Goal: Find specific page/section: Find specific page/section

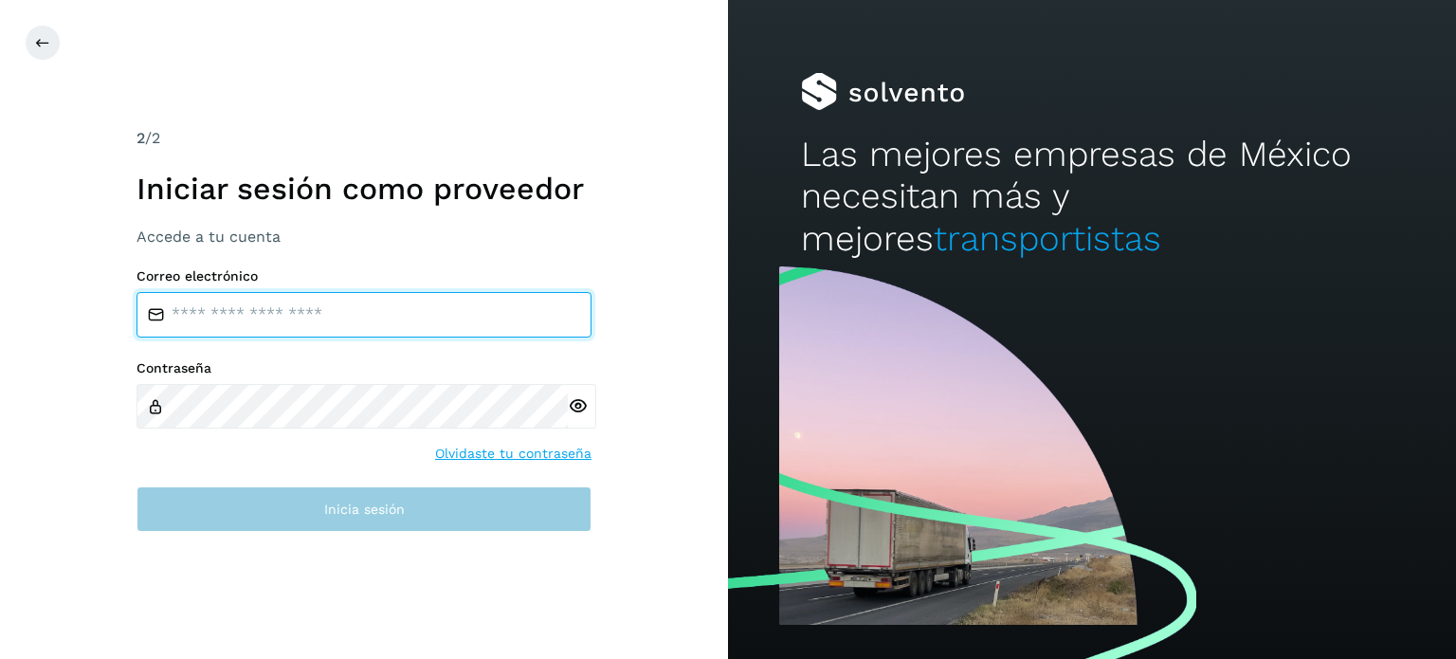
type input "**********"
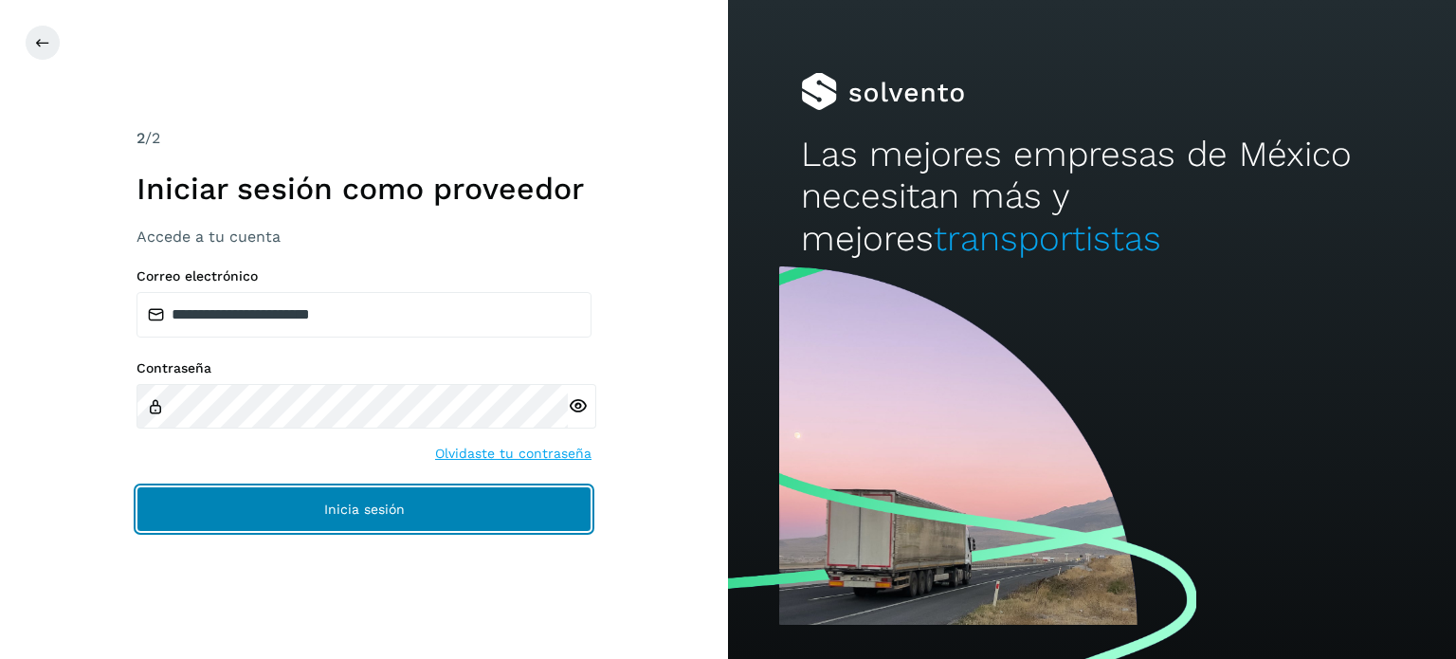
click at [410, 503] on button "Inicia sesión" at bounding box center [364, 509] width 455 height 46
click at [417, 503] on button "Inicia sesión" at bounding box center [364, 509] width 455 height 46
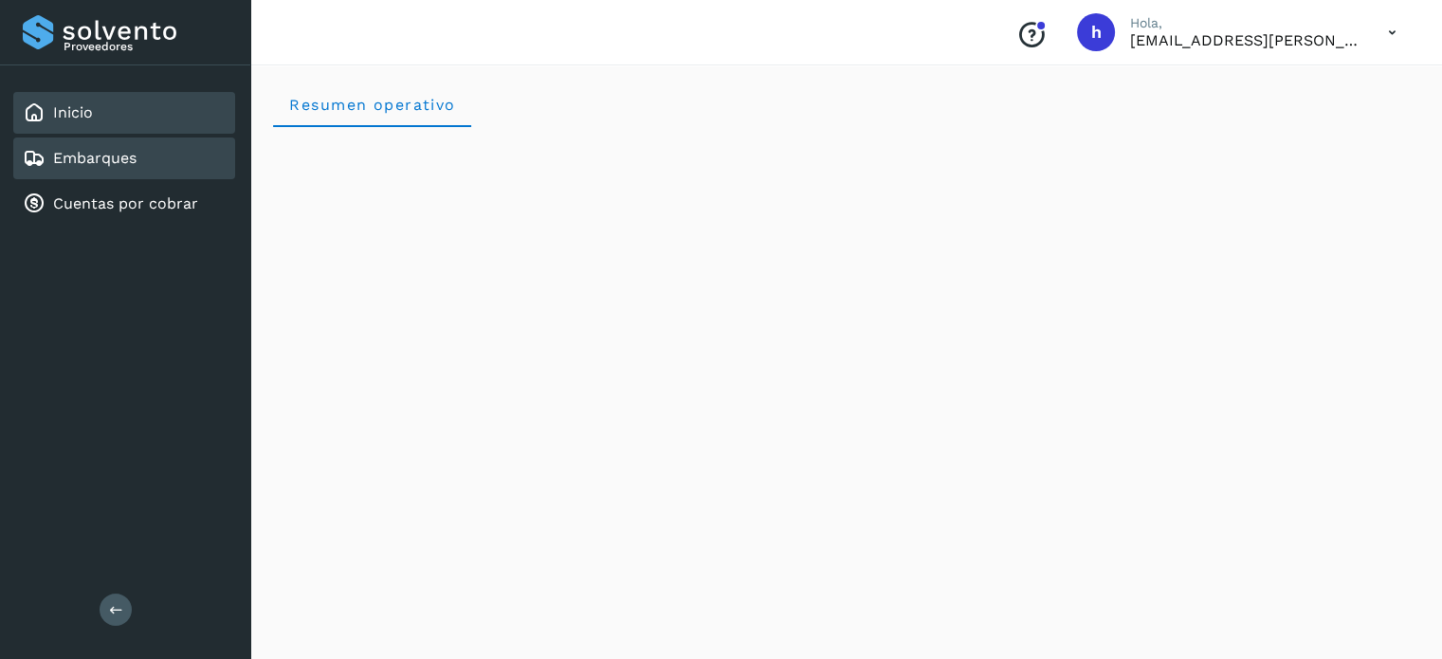
click at [166, 147] on div "Embarques" at bounding box center [124, 158] width 222 height 42
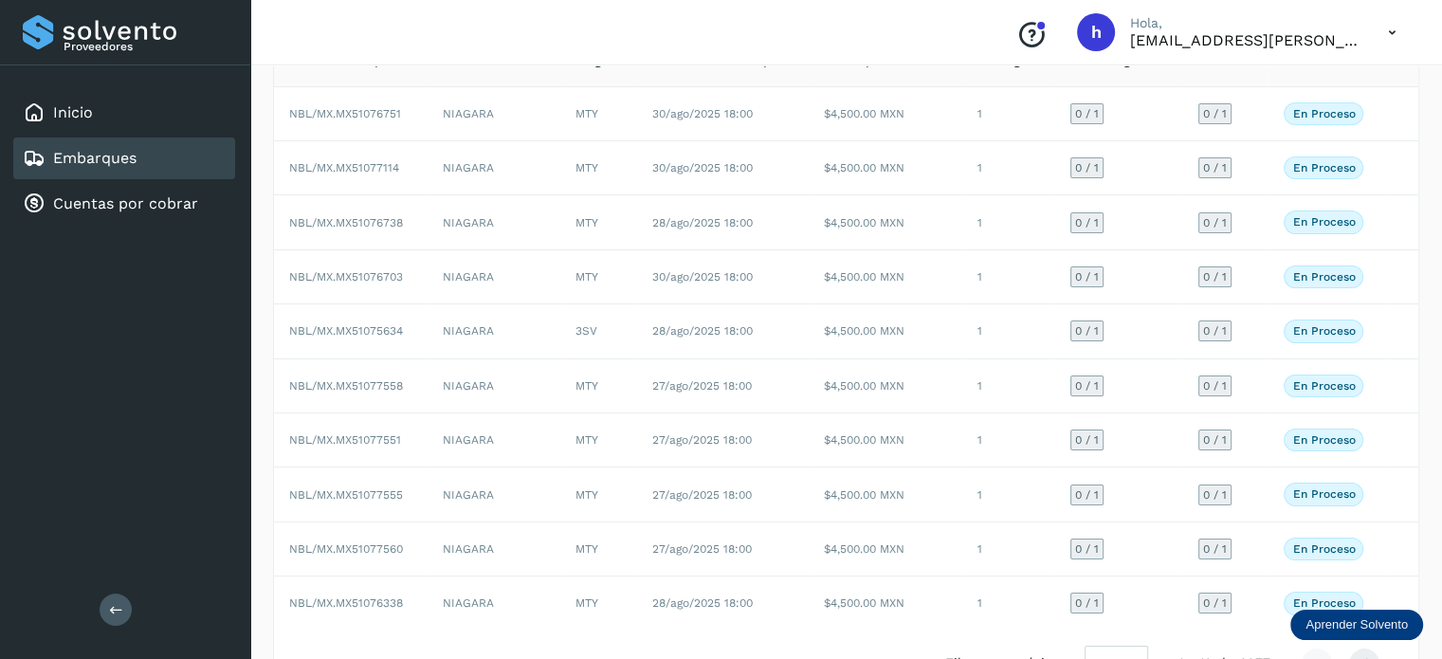
scroll to position [212, 0]
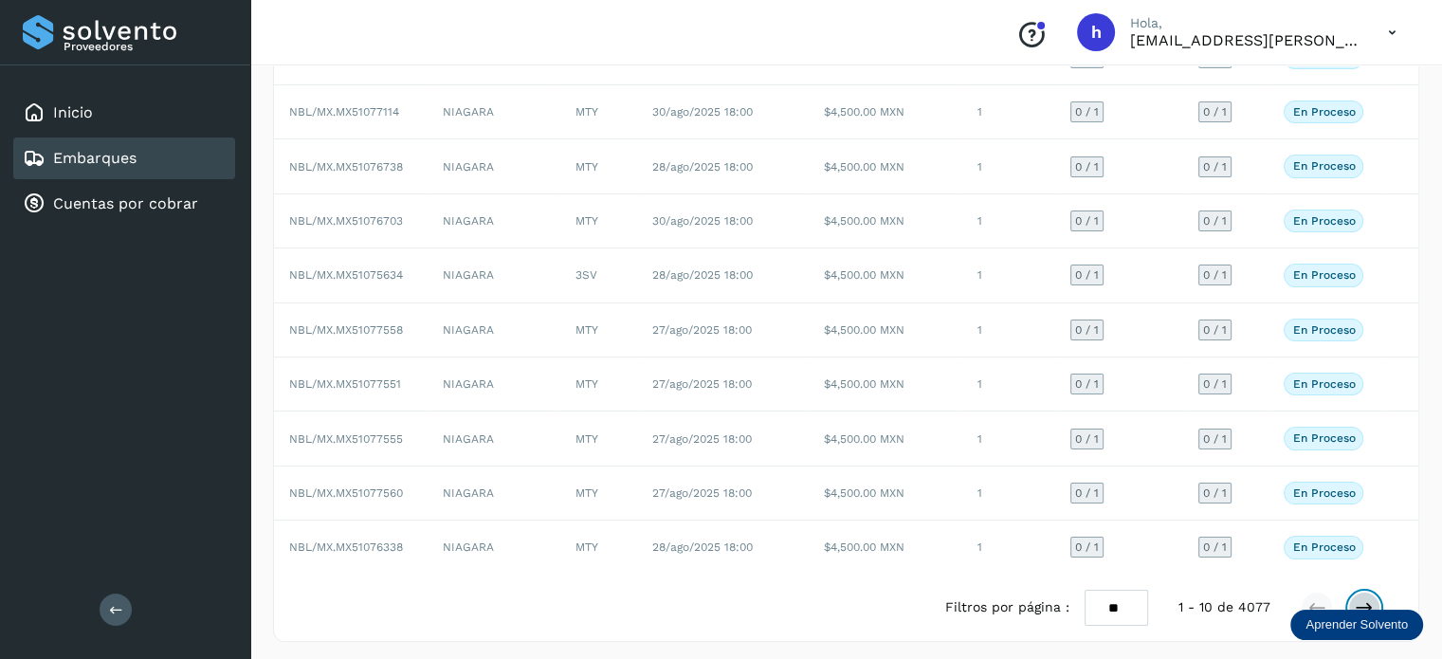
click at [1361, 592] on button at bounding box center [1364, 608] width 32 height 32
click at [1360, 592] on button at bounding box center [1364, 608] width 32 height 32
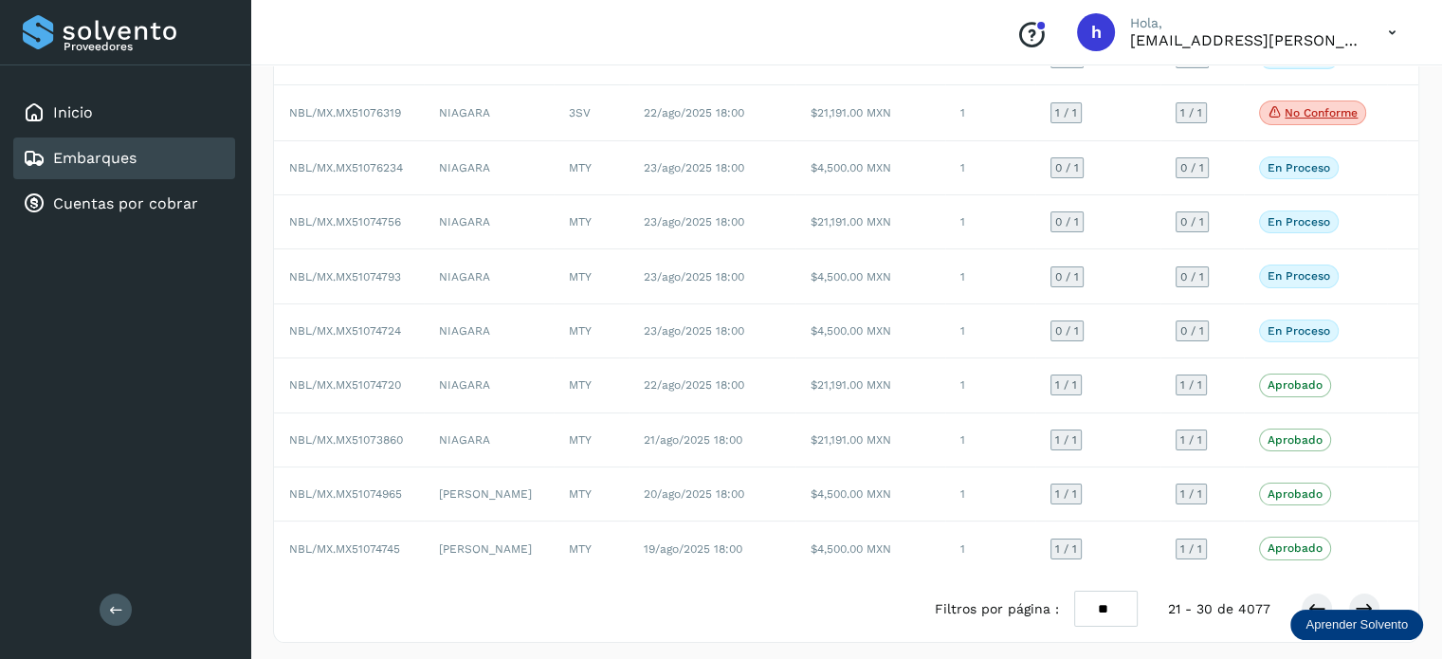
drag, startPoint x: 1426, startPoint y: 516, endPoint x: 1438, endPoint y: 523, distance: 14.5
click at [1438, 523] on div "Embarques ID de embarque Selecciona un rango de fechas Selecciona un estado Lim…" at bounding box center [846, 255] width 1192 height 819
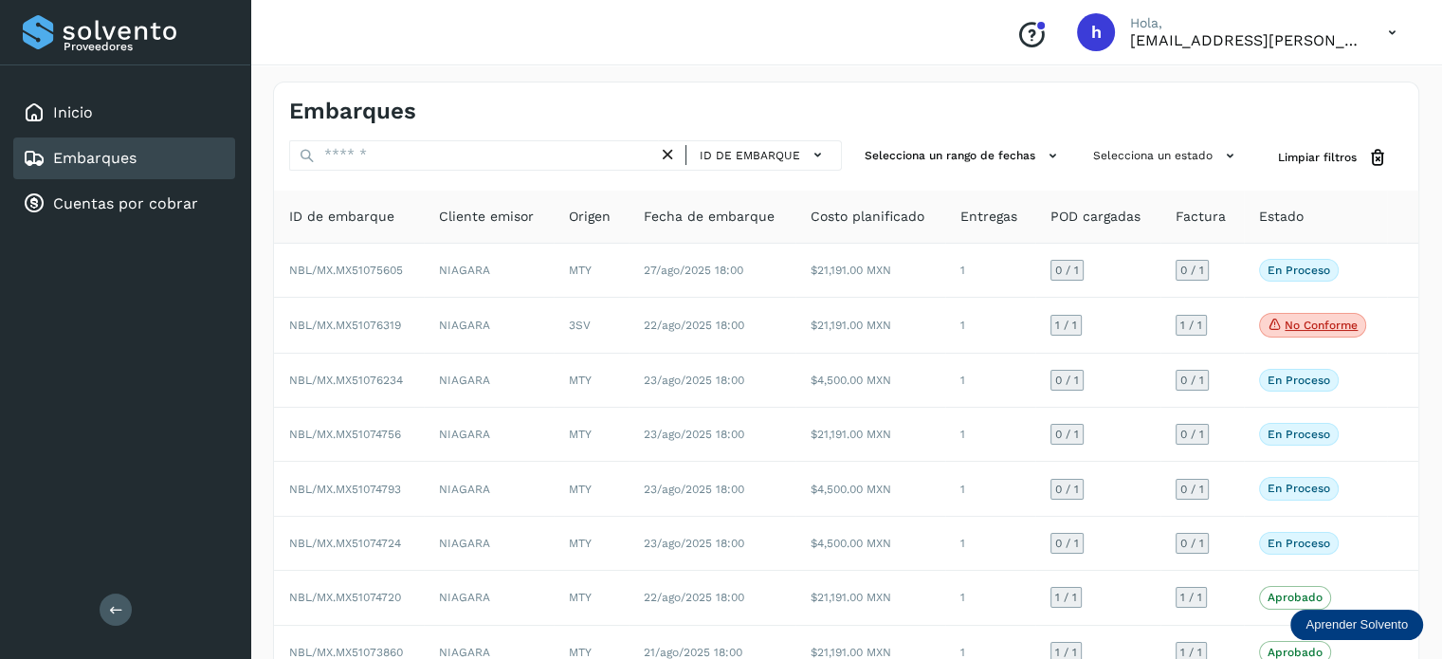
scroll to position [213, 0]
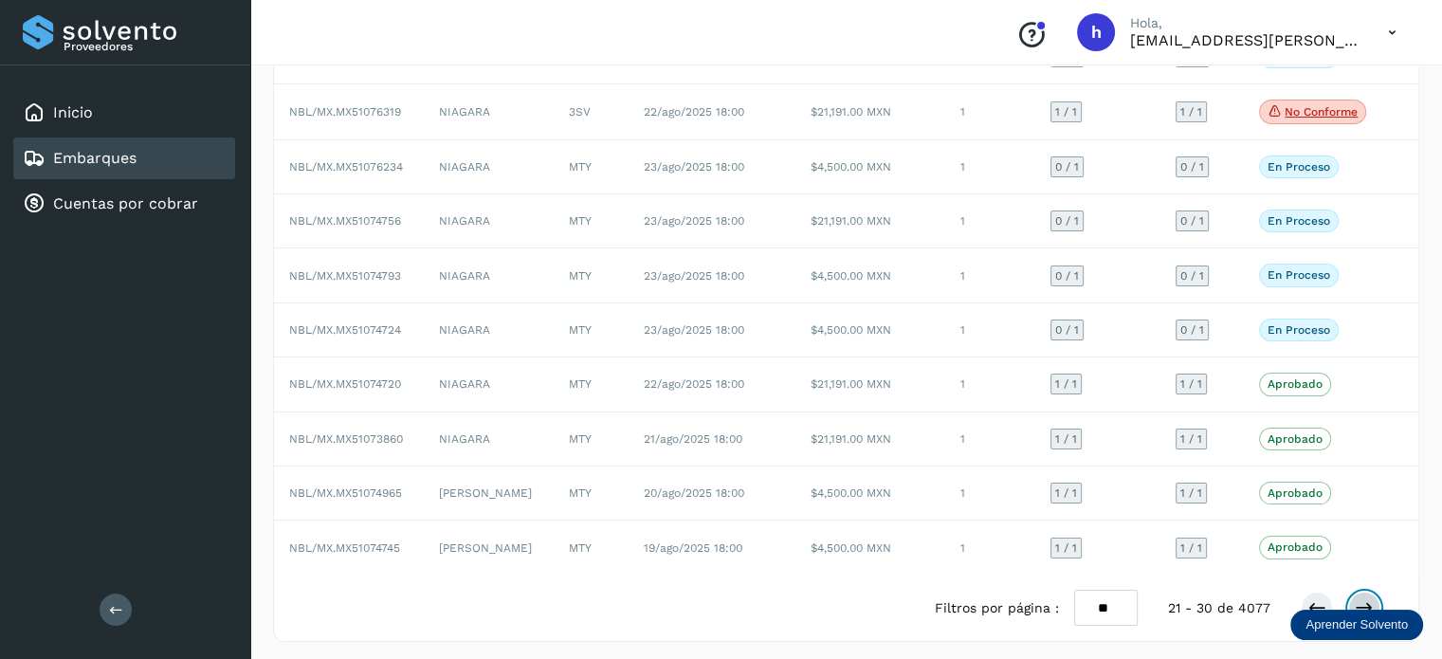
click at [1357, 598] on icon at bounding box center [1364, 607] width 19 height 19
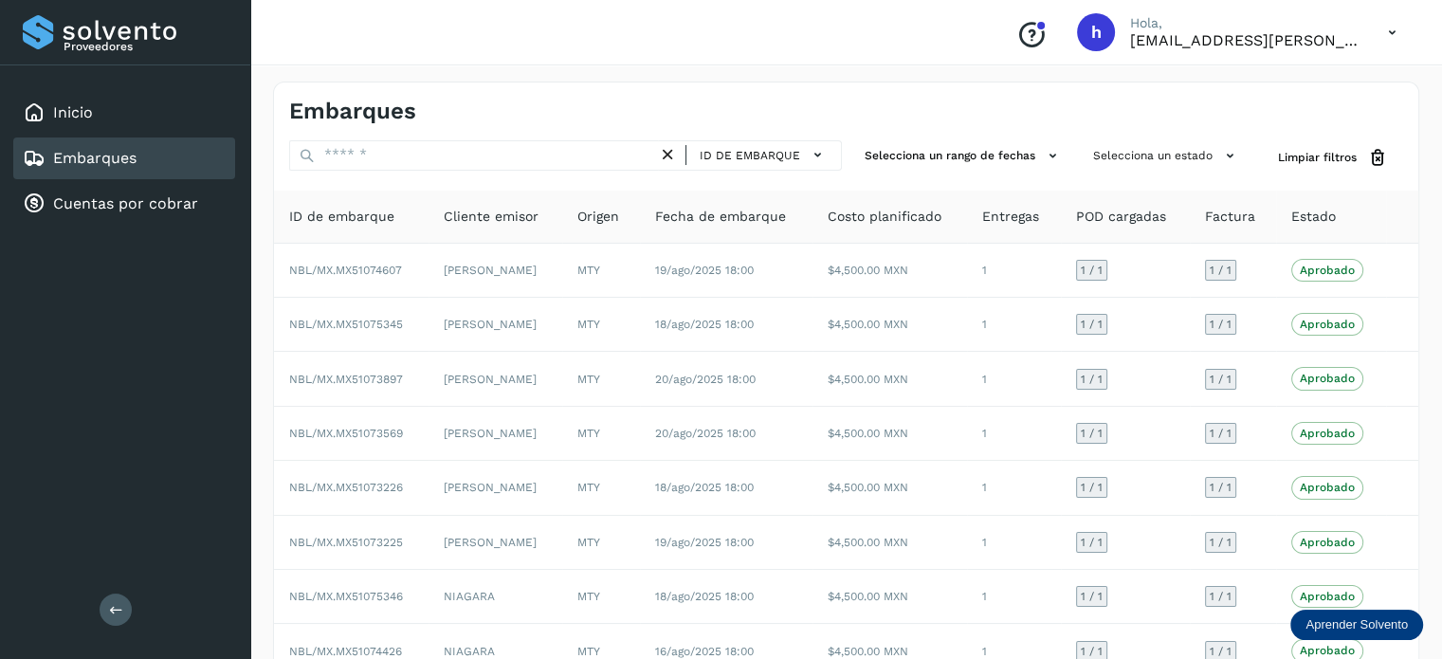
scroll to position [212, 0]
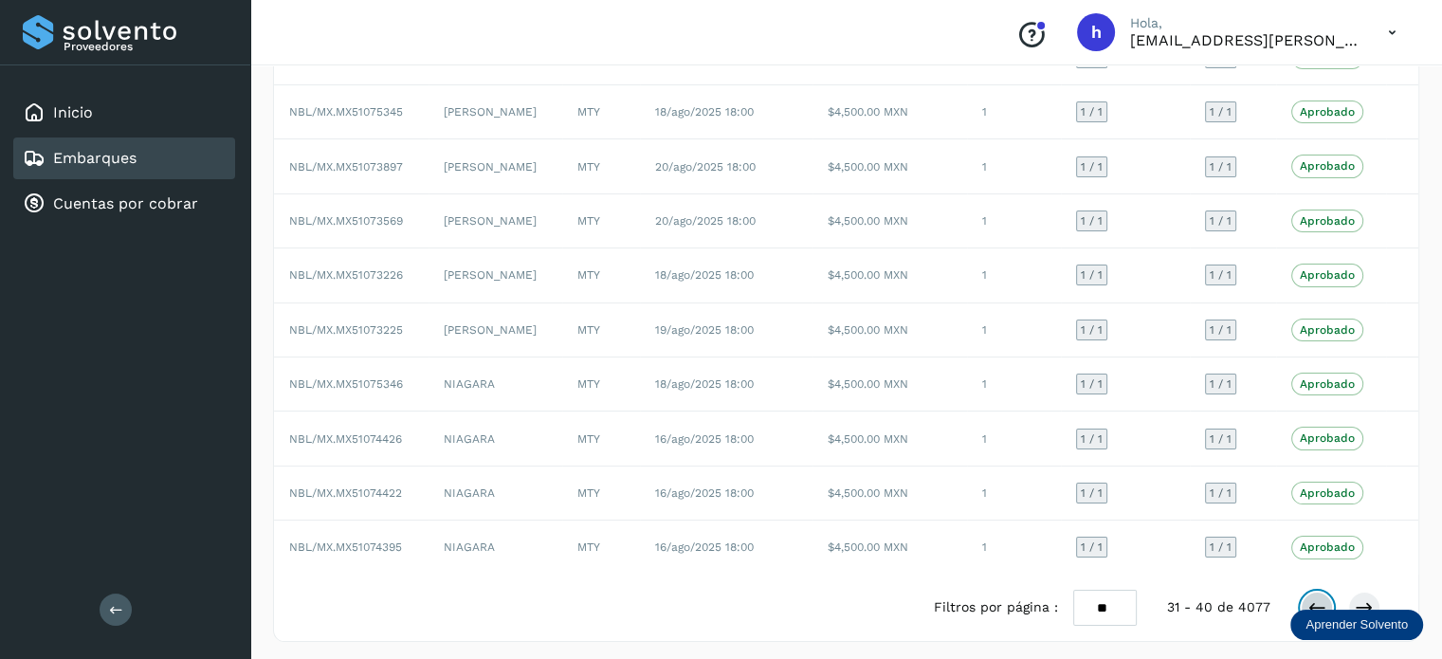
click at [1311, 598] on icon at bounding box center [1317, 607] width 19 height 19
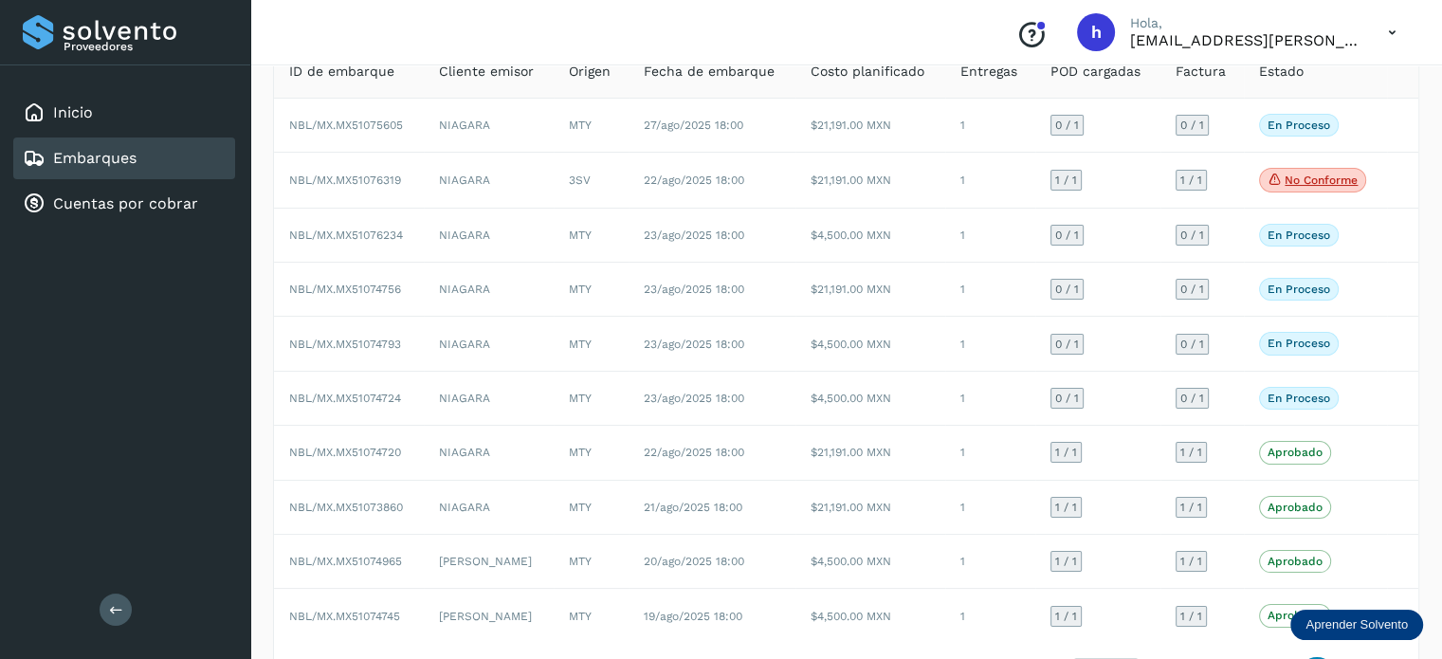
scroll to position [213, 0]
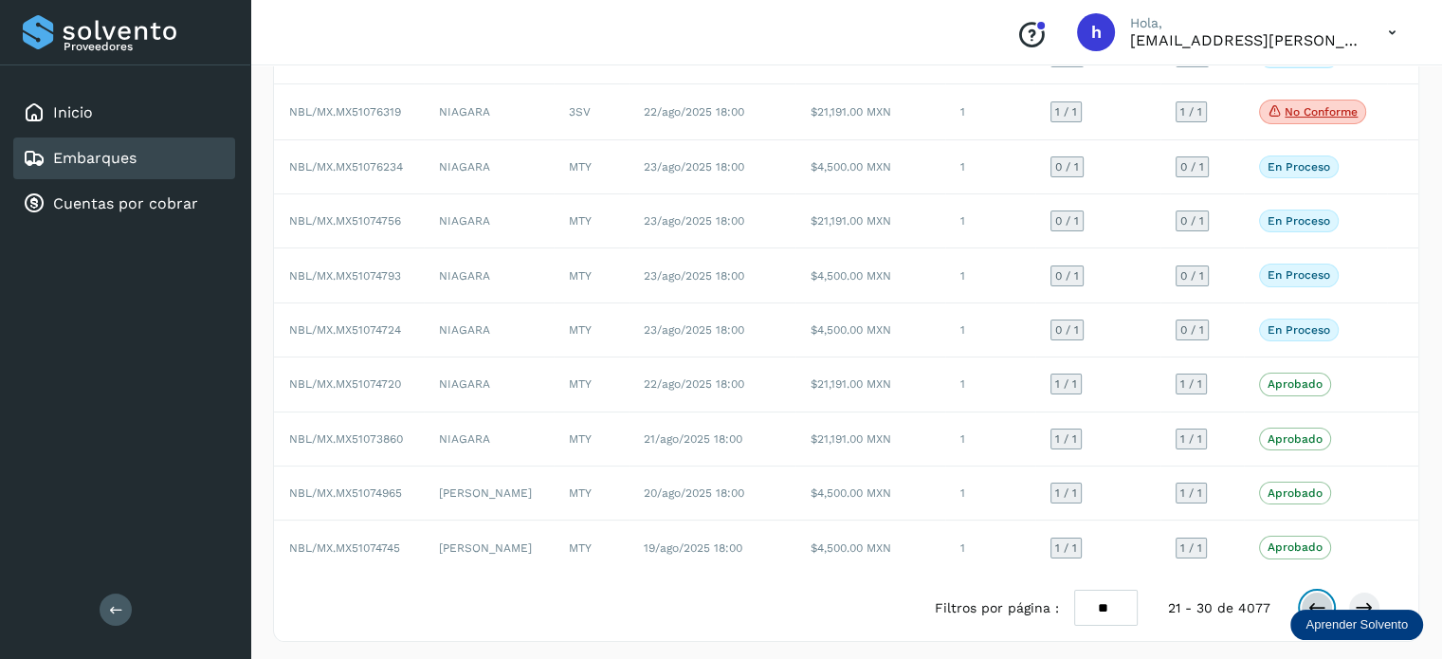
click at [1320, 598] on icon at bounding box center [1317, 607] width 19 height 19
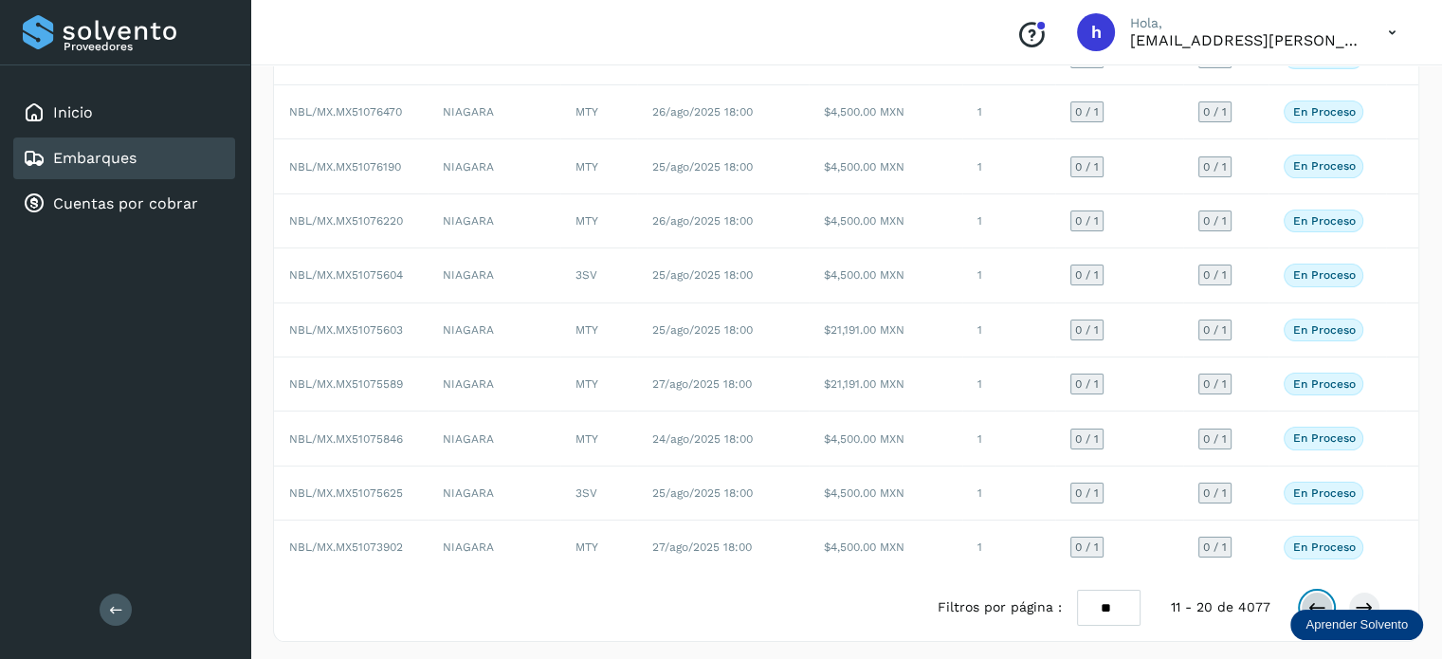
scroll to position [0, 0]
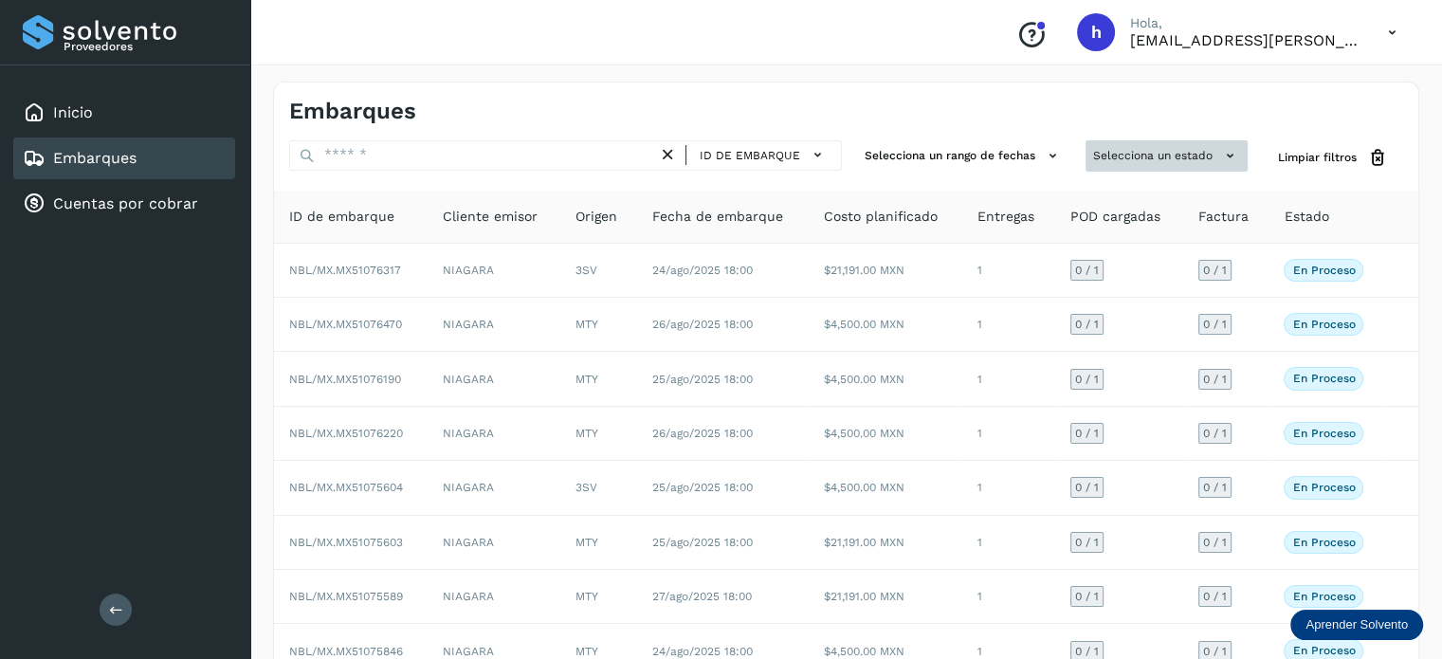
click at [1202, 143] on button "Selecciona un estado" at bounding box center [1167, 155] width 162 height 31
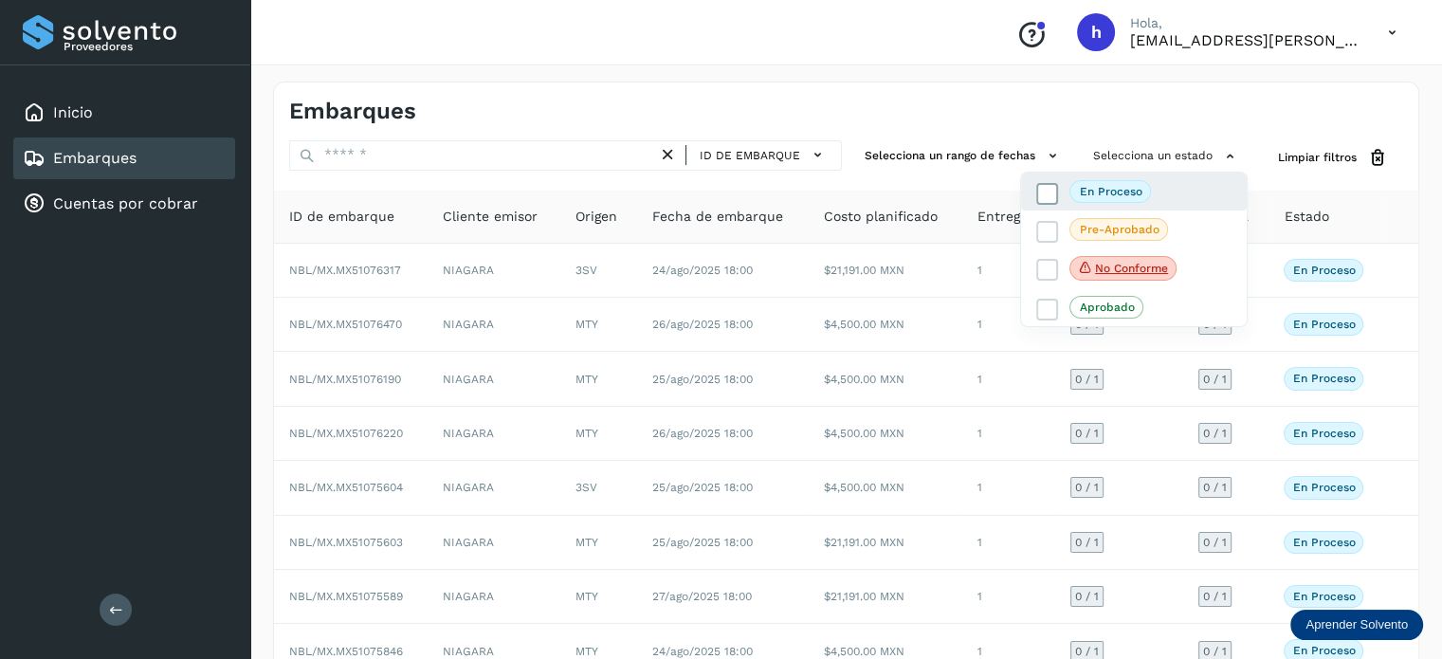
click at [1043, 185] on icon at bounding box center [1047, 193] width 19 height 19
click at [1135, 108] on div at bounding box center [721, 329] width 1442 height 659
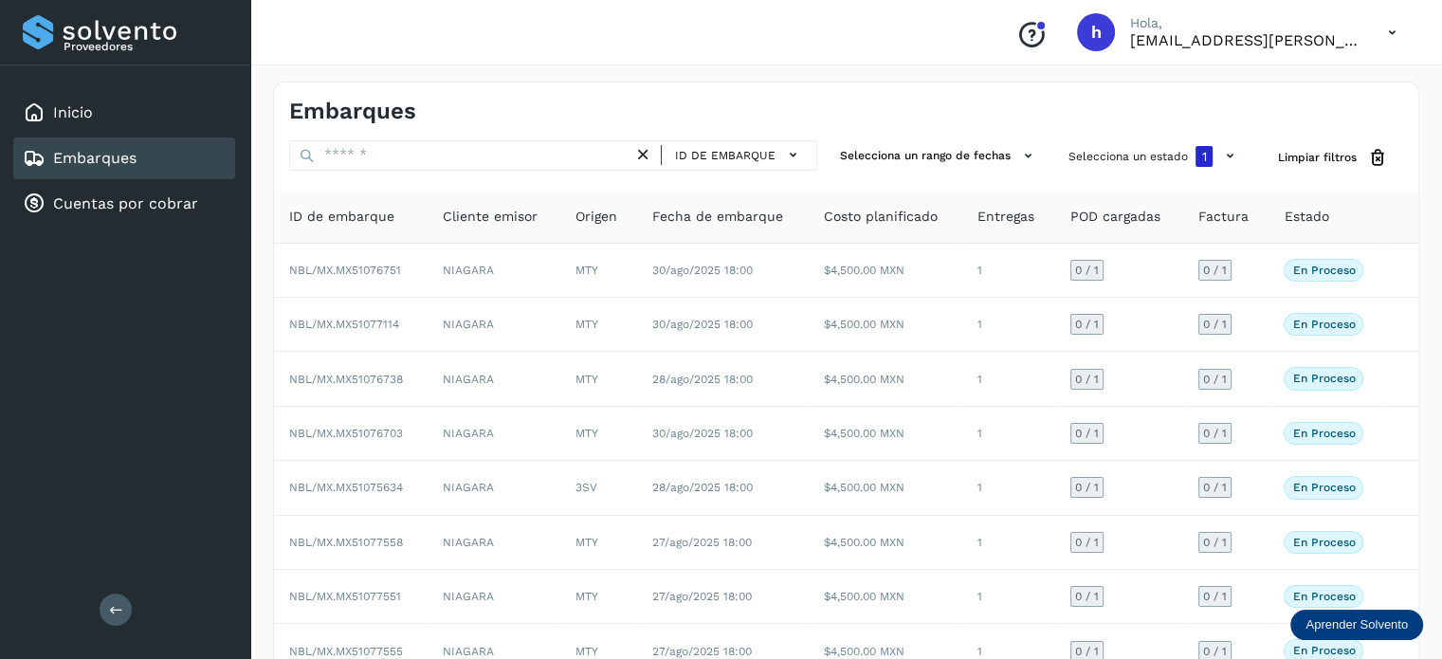
scroll to position [212, 0]
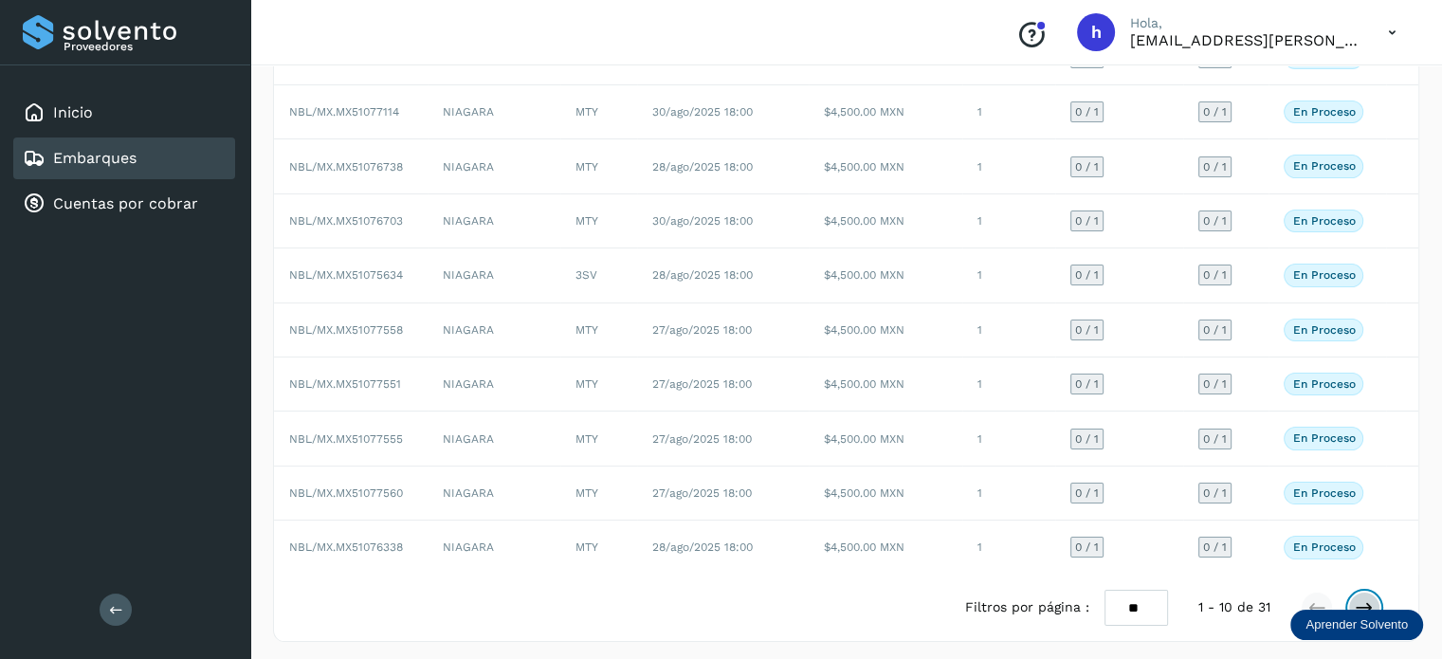
click at [1364, 598] on icon at bounding box center [1364, 607] width 19 height 19
click at [1366, 592] on button at bounding box center [1364, 608] width 32 height 32
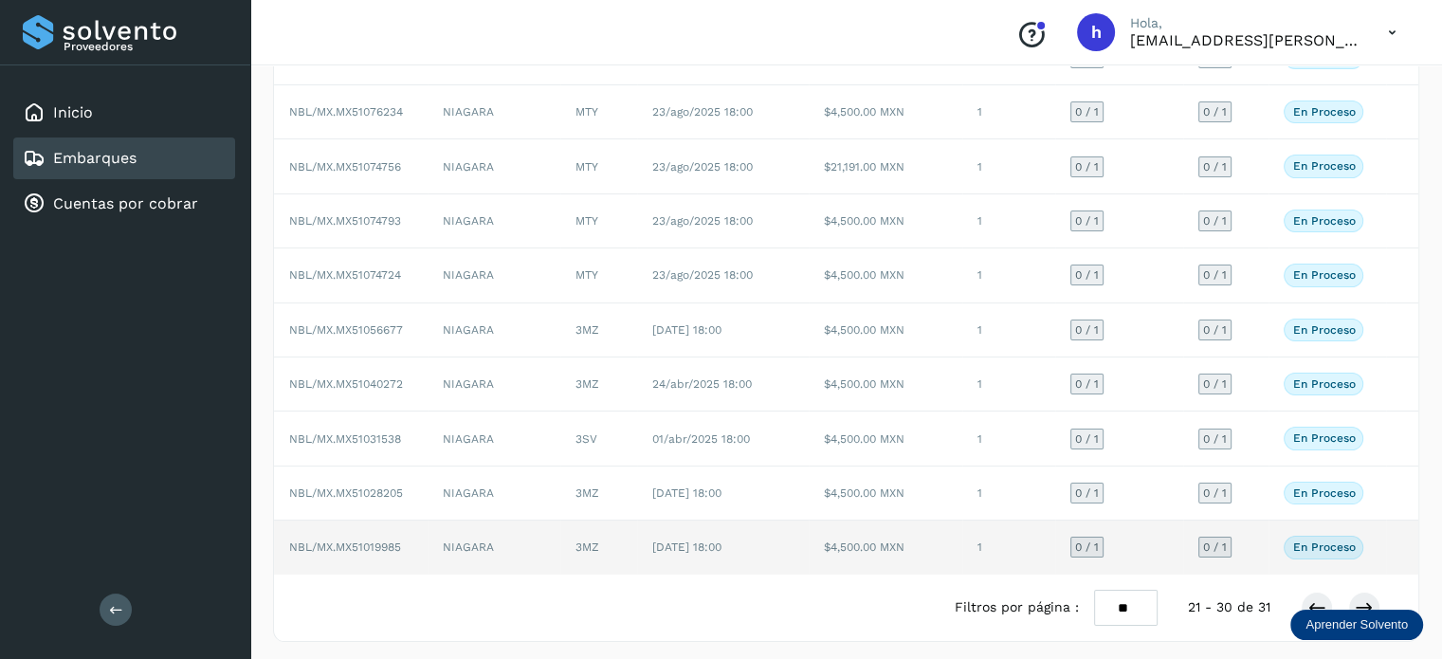
click at [379, 544] on span "NBL/MX.MX51019985" at bounding box center [345, 546] width 112 height 13
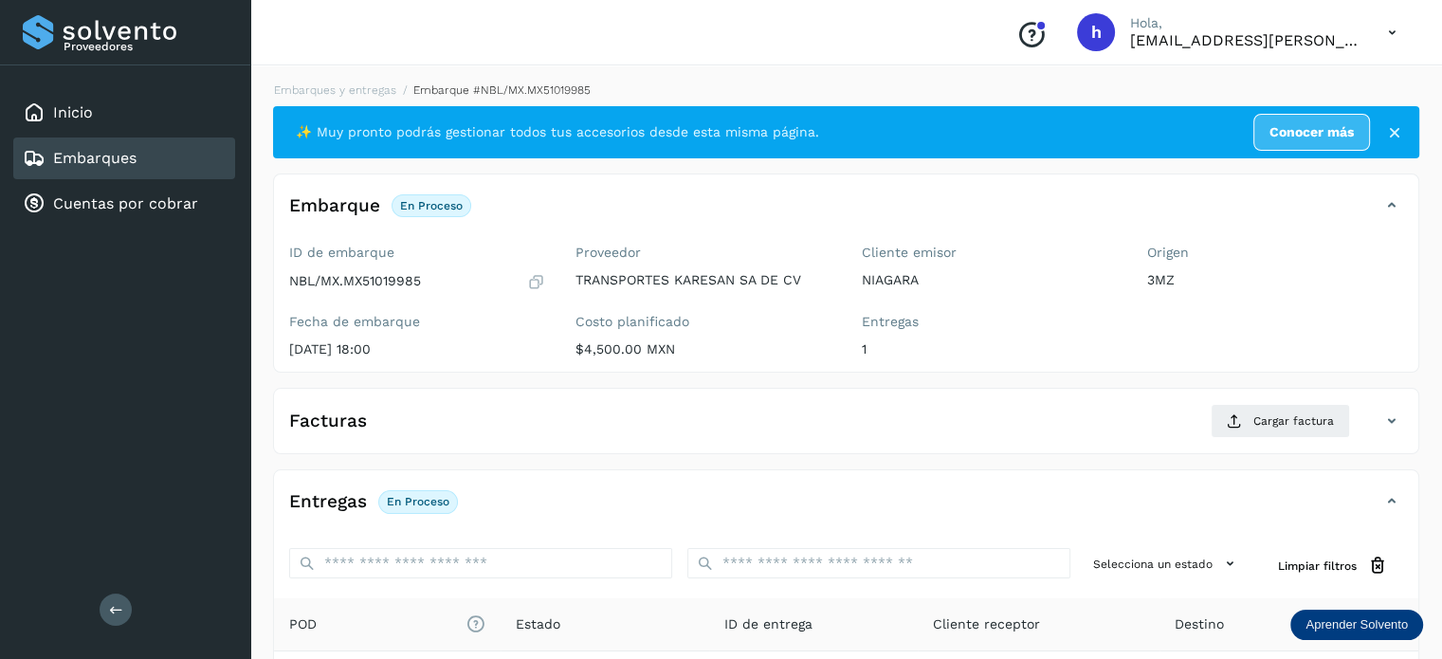
click at [539, 284] on icon at bounding box center [536, 281] width 18 height 19
click at [357, 85] on link "Embarques y entregas" at bounding box center [335, 89] width 122 height 13
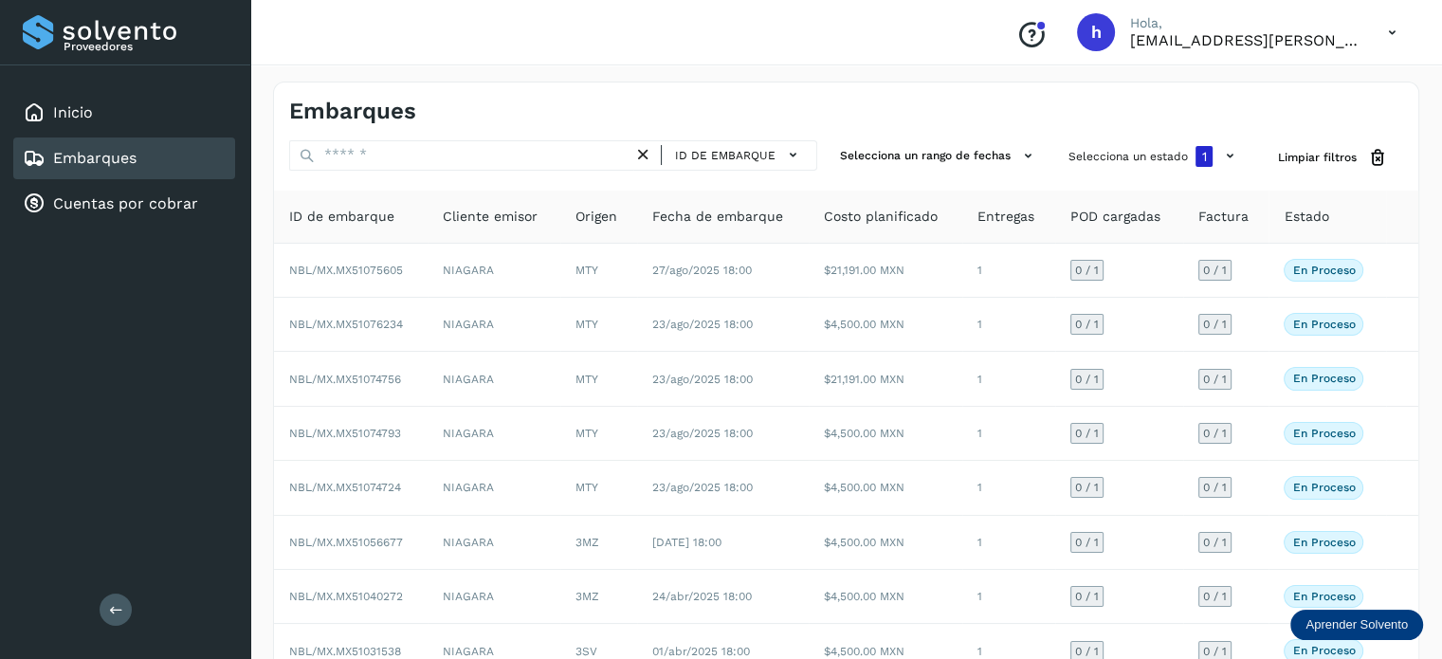
scroll to position [212, 0]
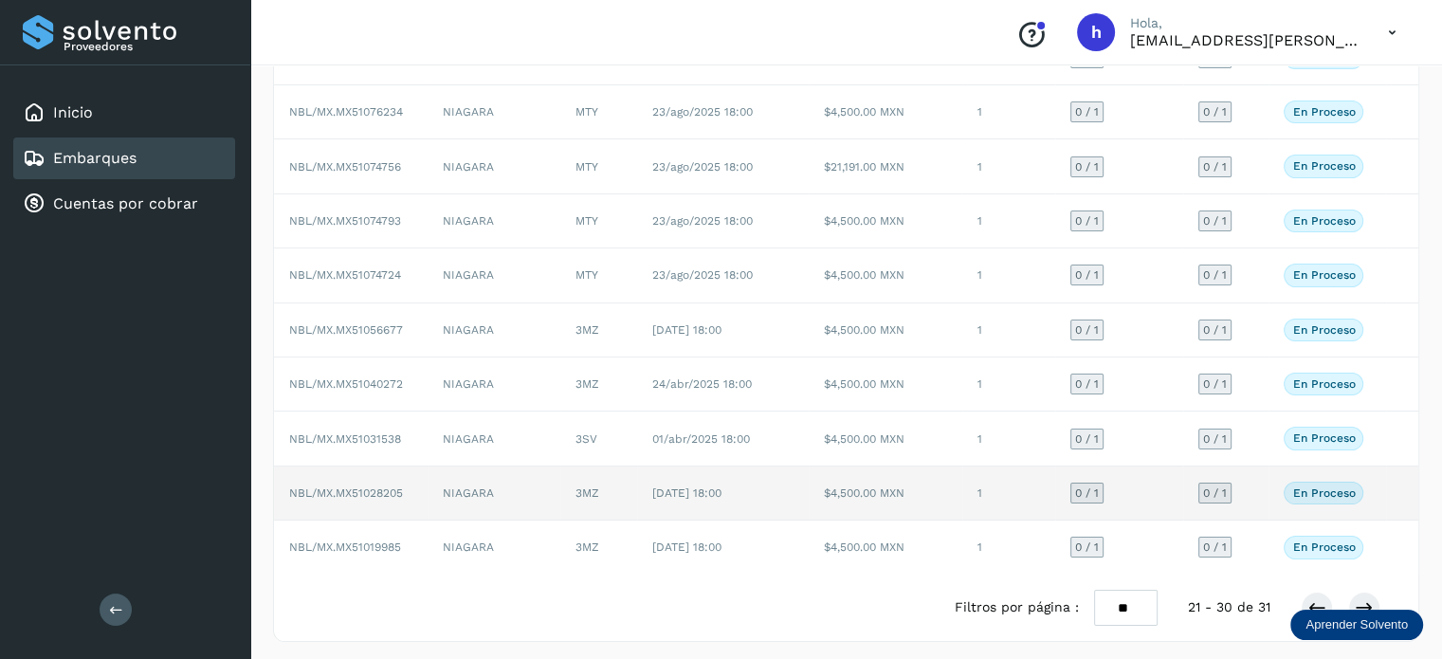
click at [713, 498] on td "28/mar/2025 18:00" at bounding box center [723, 494] width 172 height 54
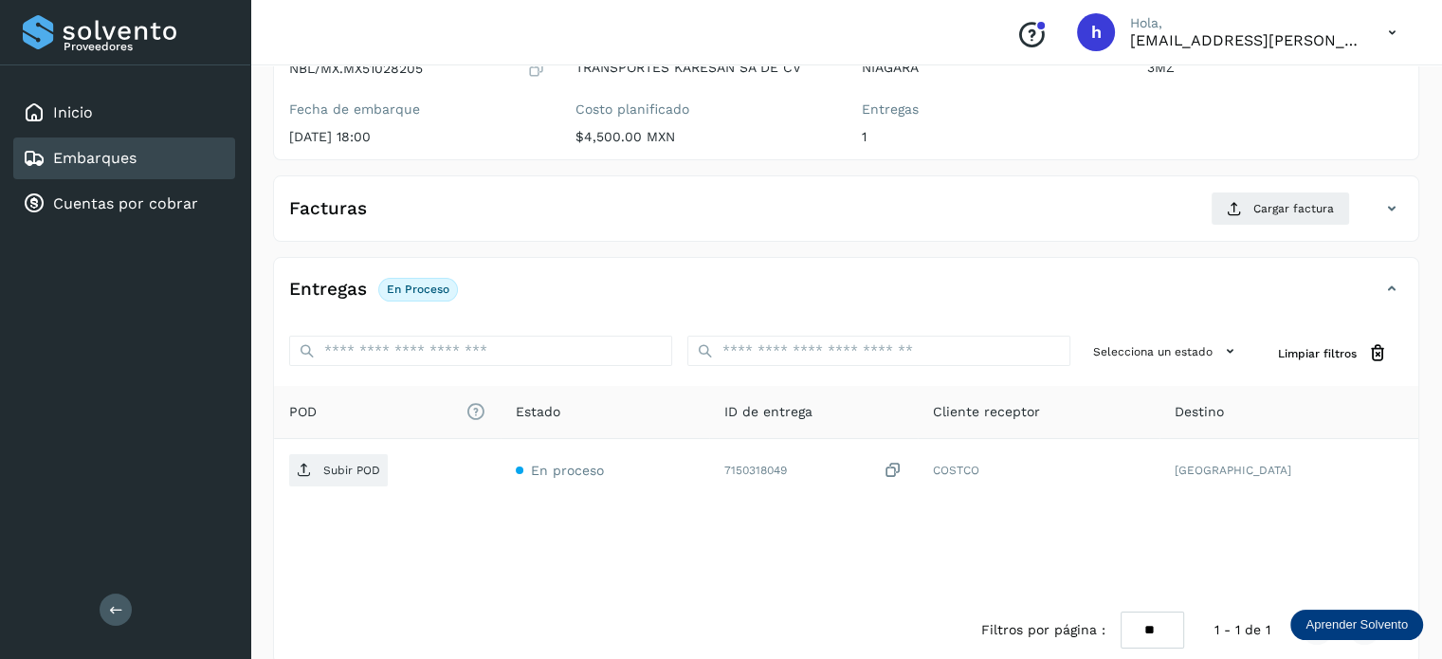
click at [531, 75] on icon at bounding box center [536, 69] width 18 height 19
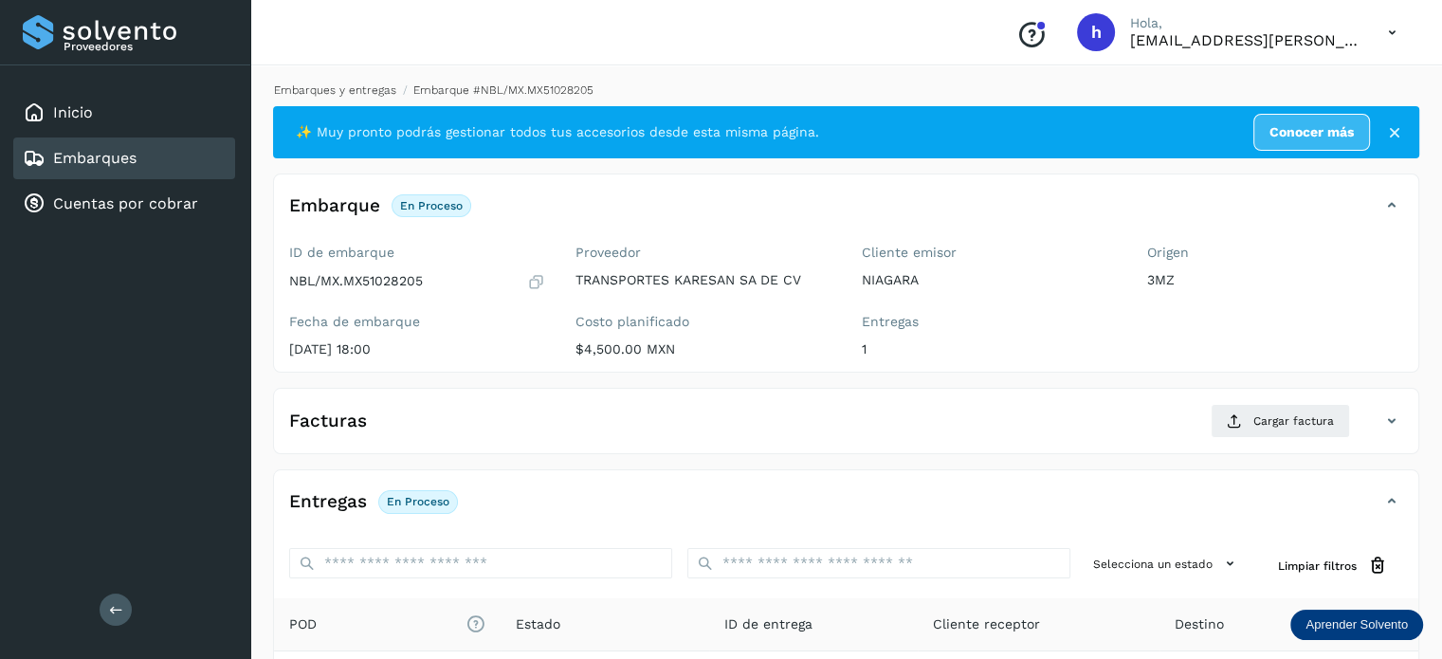
click at [338, 86] on link "Embarques y entregas" at bounding box center [335, 89] width 122 height 13
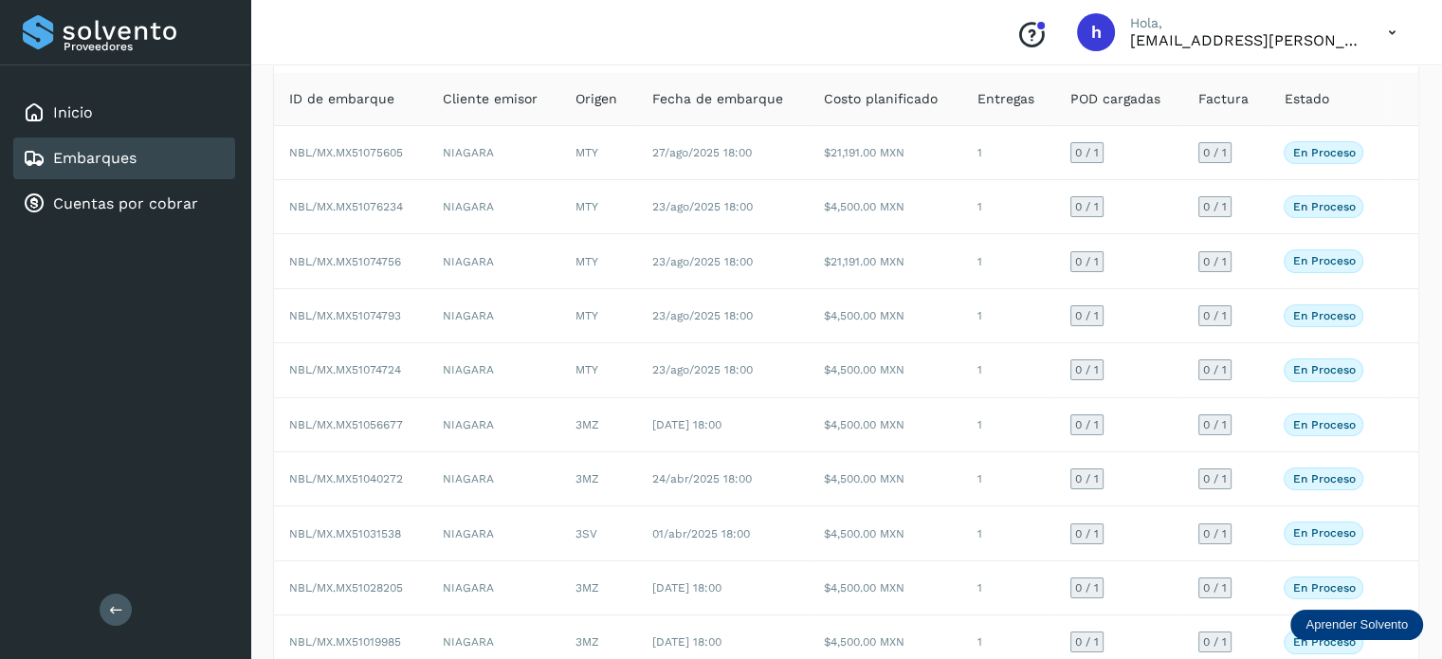
scroll to position [212, 0]
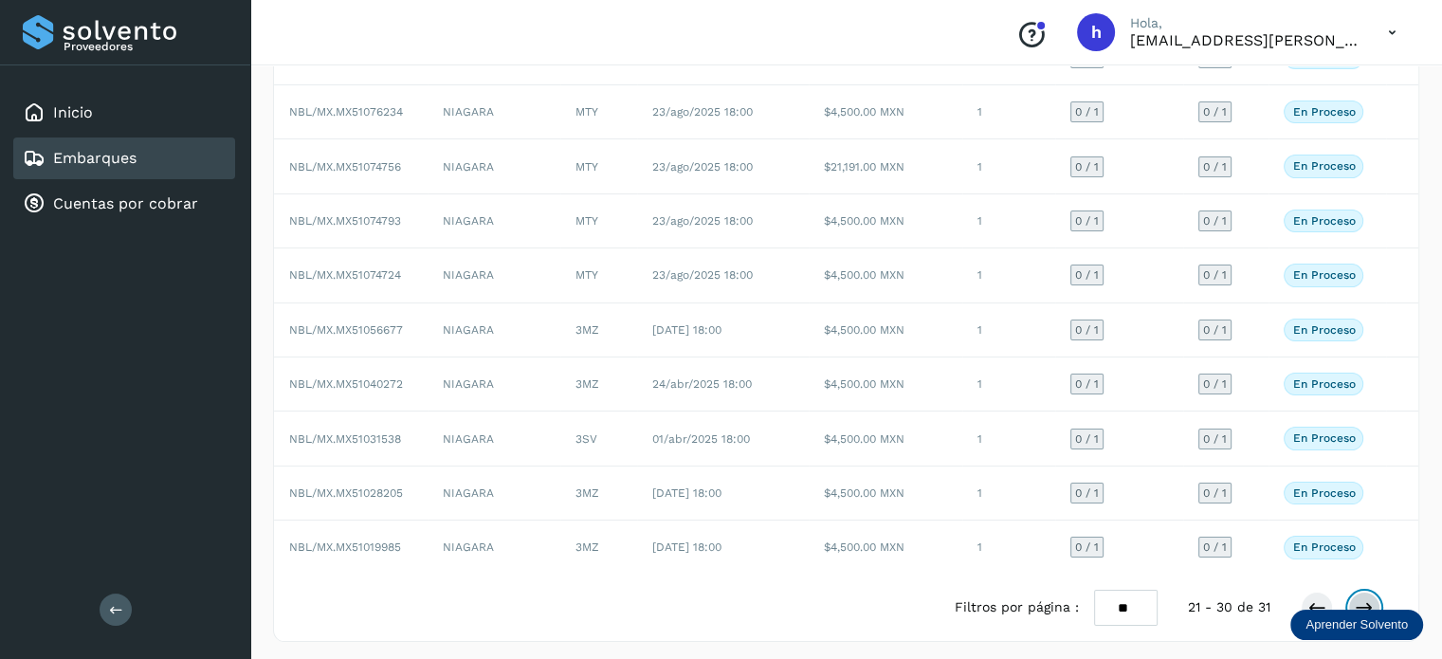
click at [1365, 598] on icon at bounding box center [1364, 607] width 19 height 19
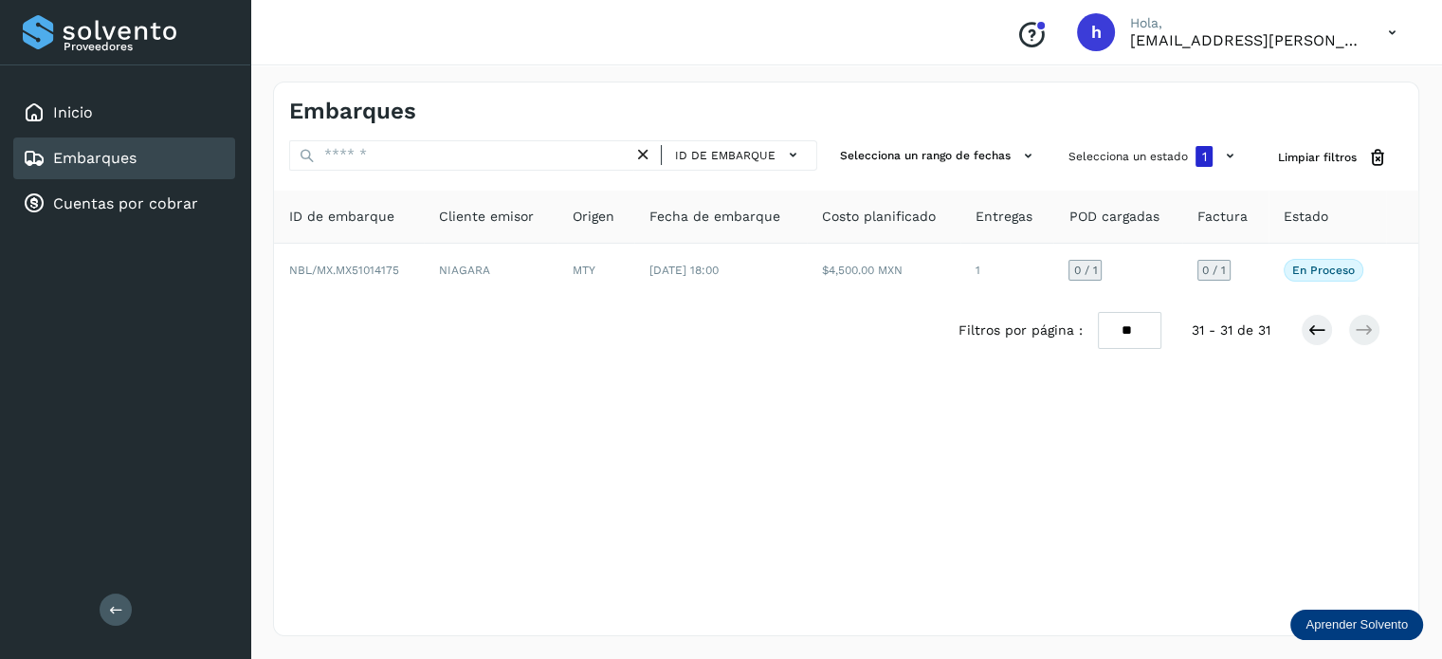
scroll to position [0, 0]
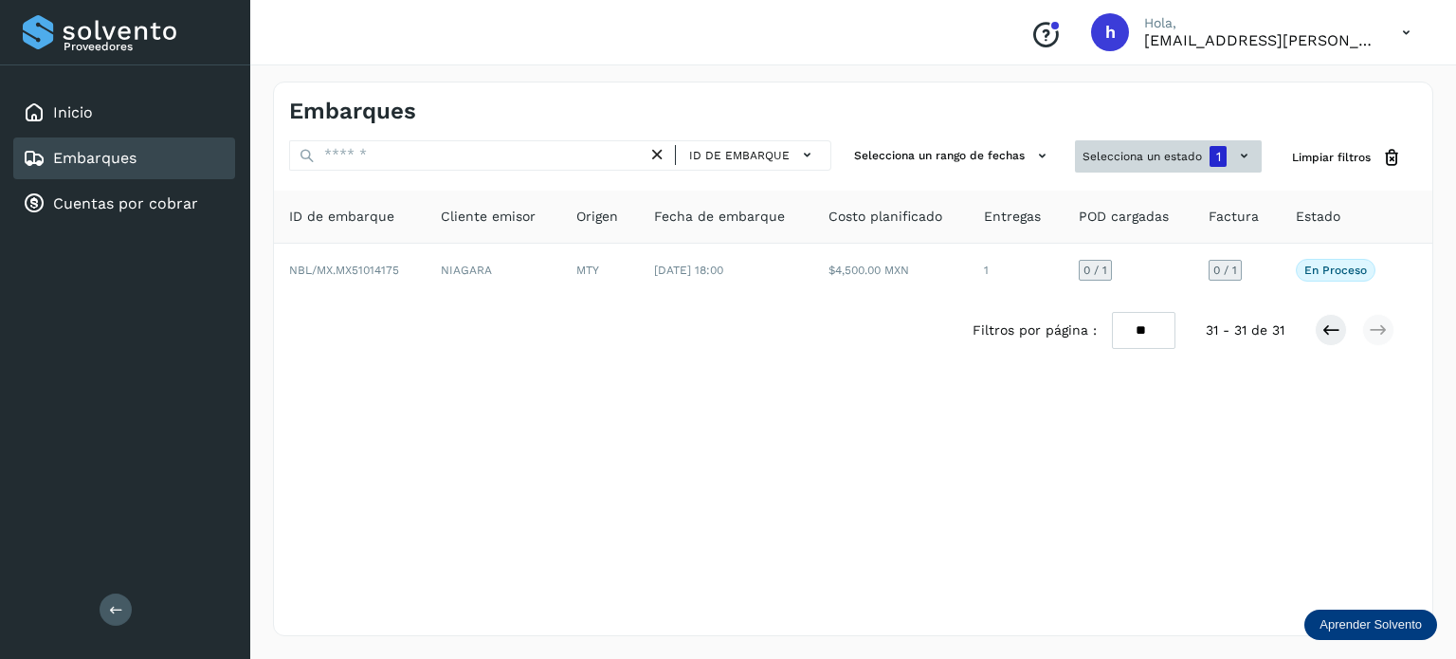
click at [1217, 161] on span "1" at bounding box center [1219, 156] width 5 height 13
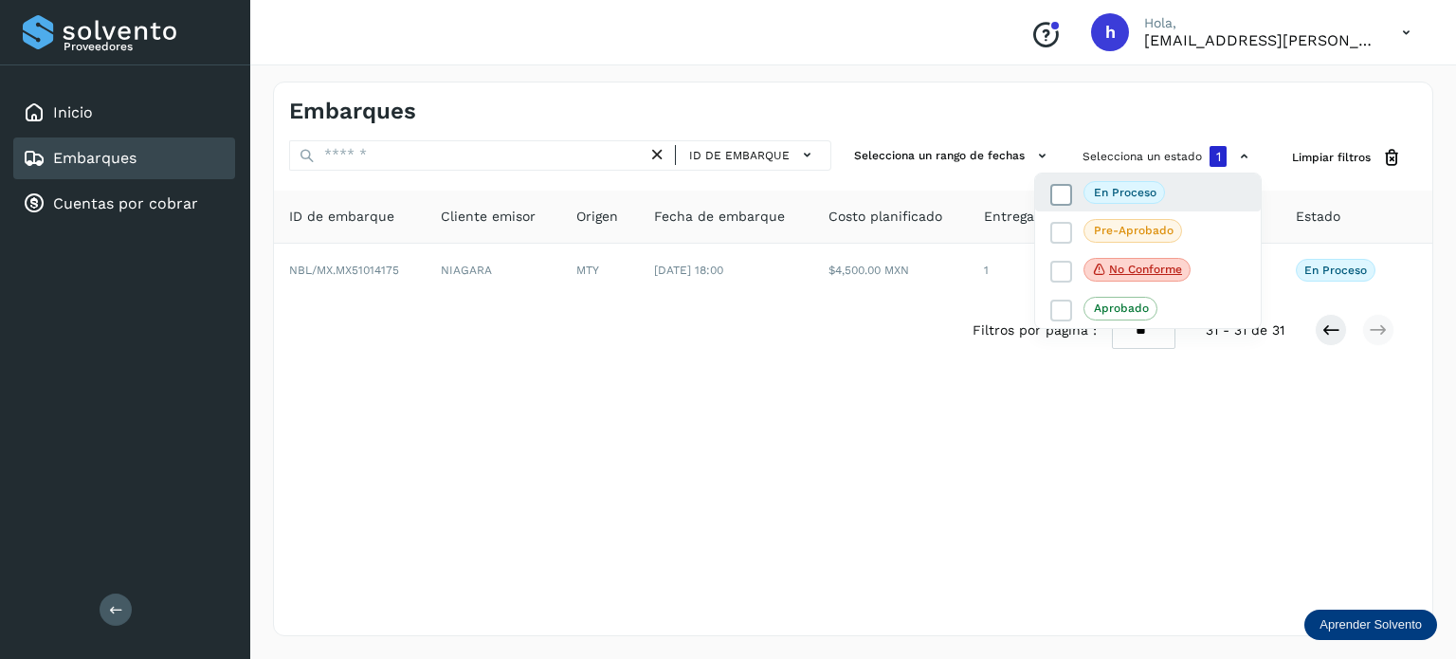
click at [1128, 195] on p "En proceso" at bounding box center [1125, 192] width 63 height 13
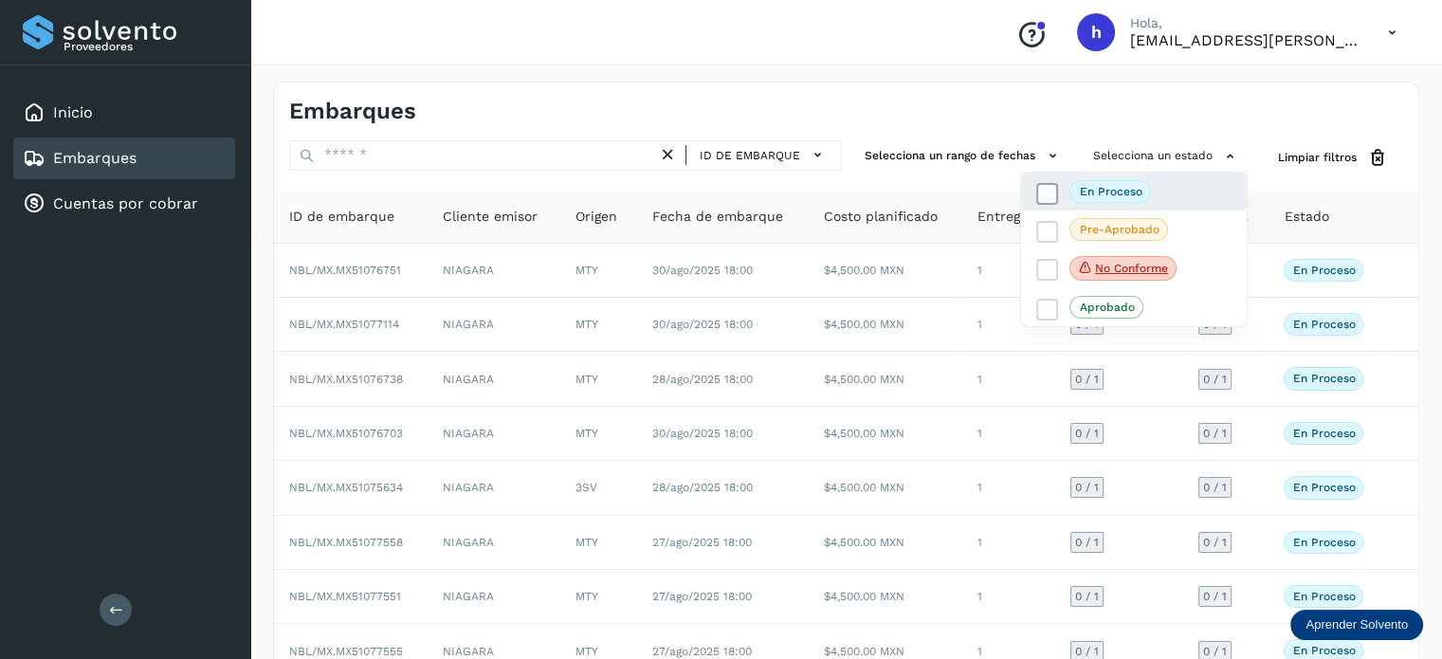
click at [1051, 192] on span at bounding box center [1047, 194] width 22 height 22
click at [1170, 109] on div at bounding box center [721, 329] width 1442 height 659
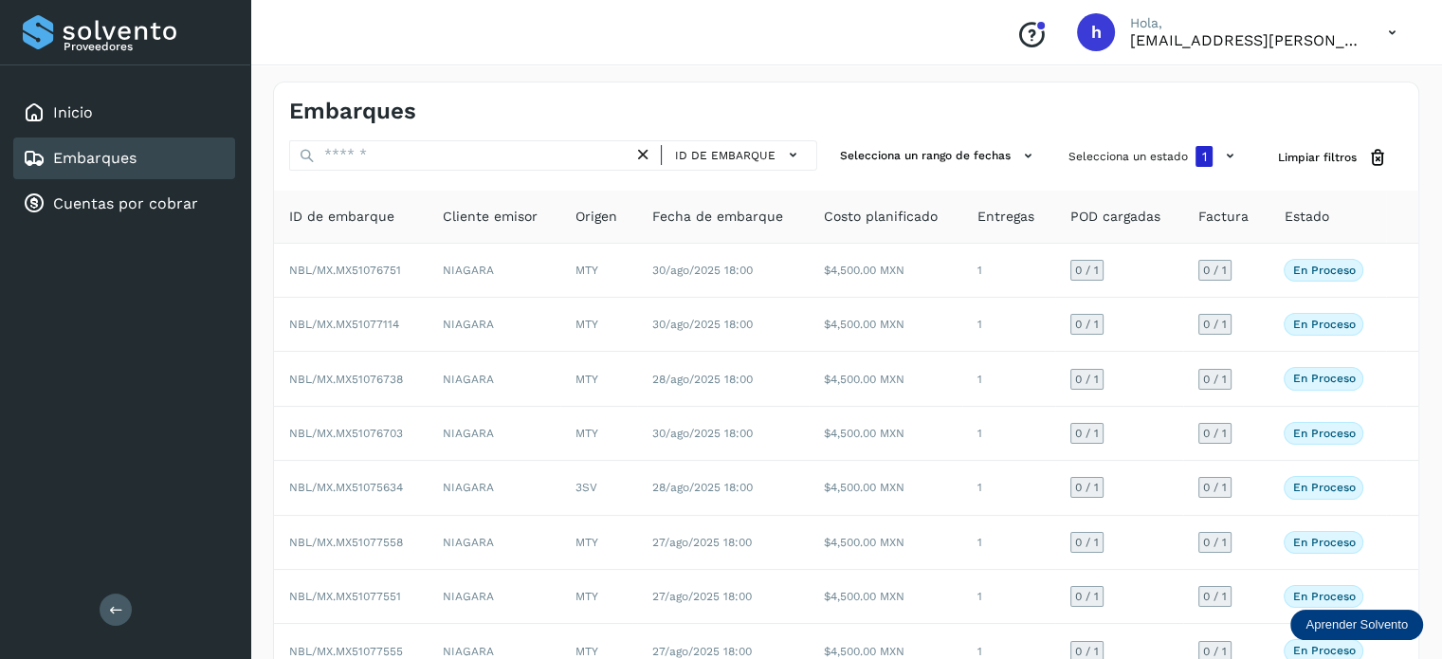
scroll to position [212, 0]
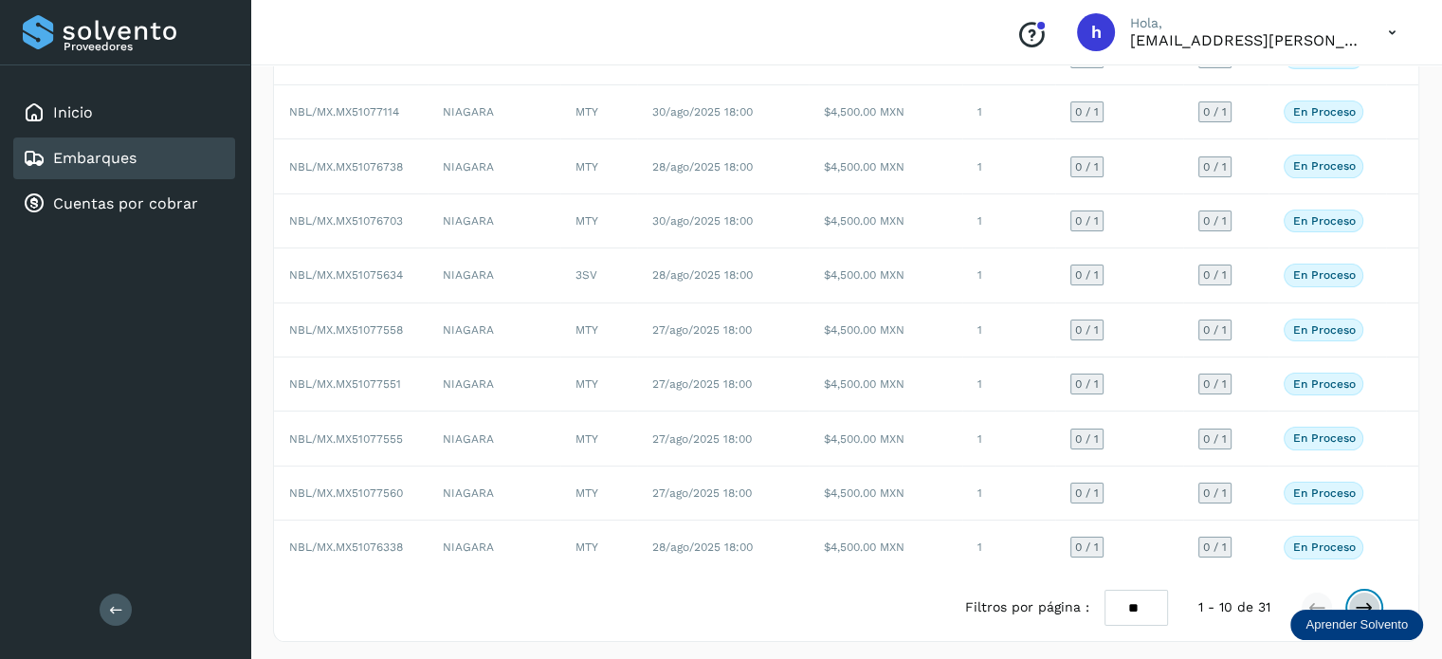
click at [1364, 598] on icon at bounding box center [1364, 607] width 19 height 19
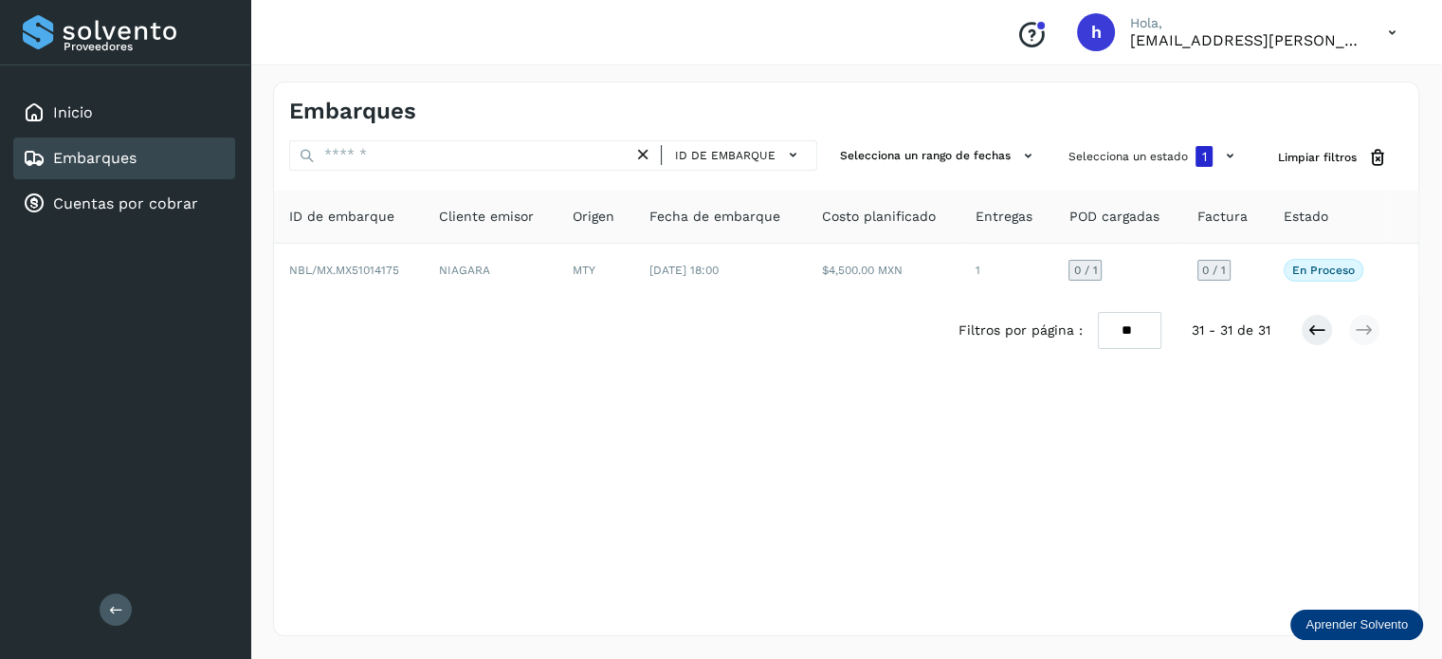
scroll to position [0, 0]
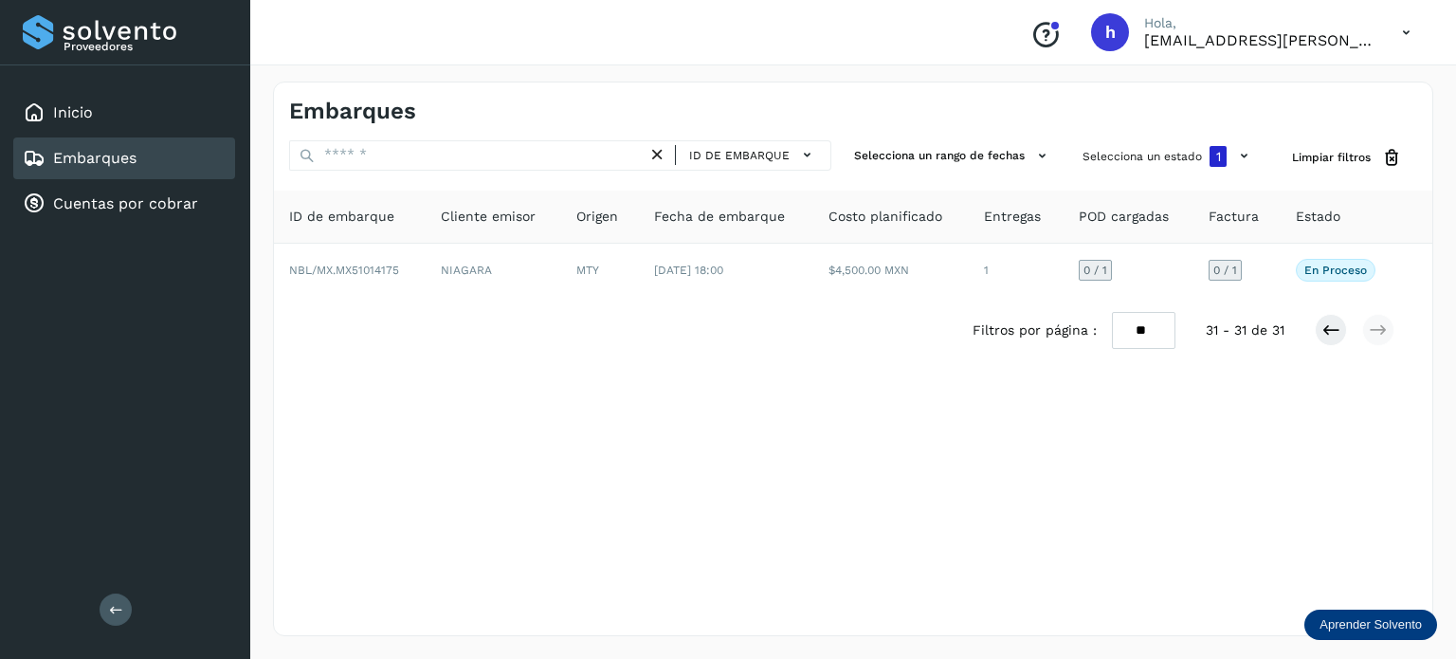
click at [1455, 499] on div "Embarques ID de embarque Selecciona un rango de fechas Selecciona un estado 1 L…" at bounding box center [853, 359] width 1206 height 600
click at [1124, 496] on div "Embarques ID de embarque Selecciona un rango de fechas Selecciona un estado 1 L…" at bounding box center [853, 359] width 1161 height 555
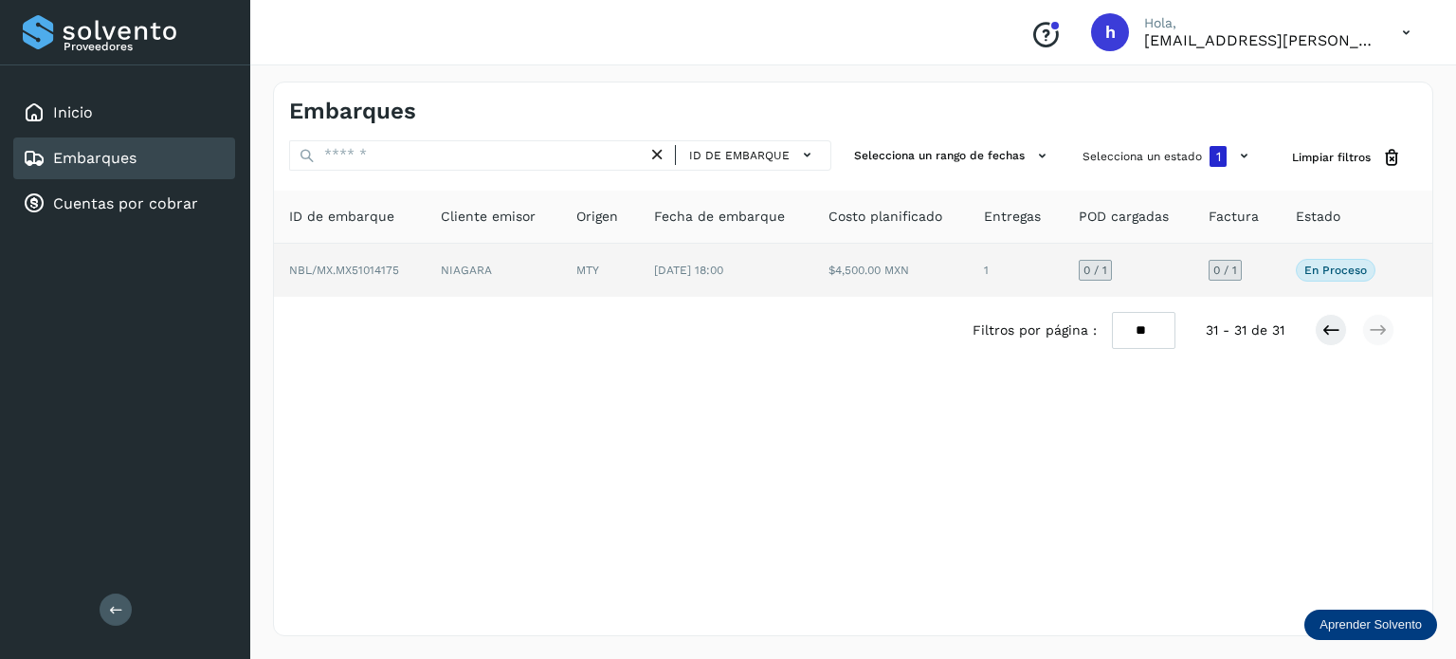
click at [573, 271] on td "MTY" at bounding box center [600, 270] width 78 height 53
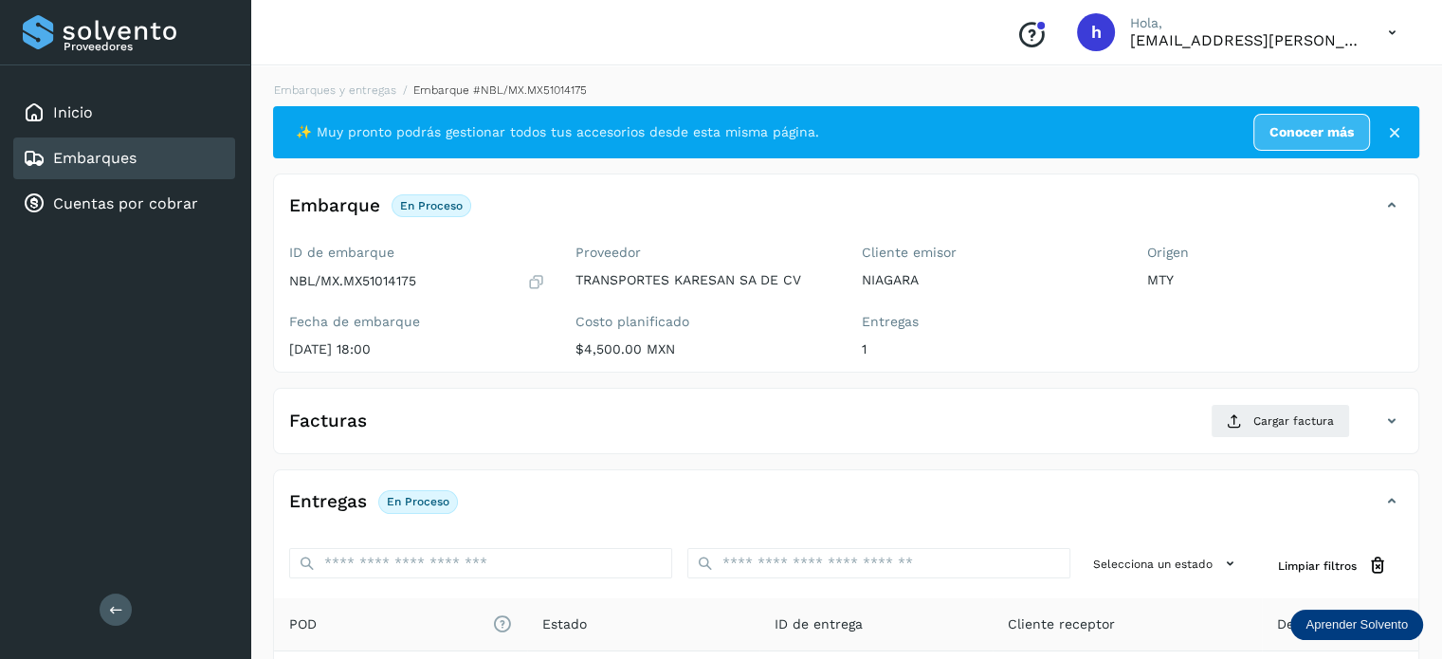
click at [533, 281] on icon at bounding box center [536, 281] width 18 height 19
click at [118, 103] on div "Inicio" at bounding box center [124, 113] width 222 height 42
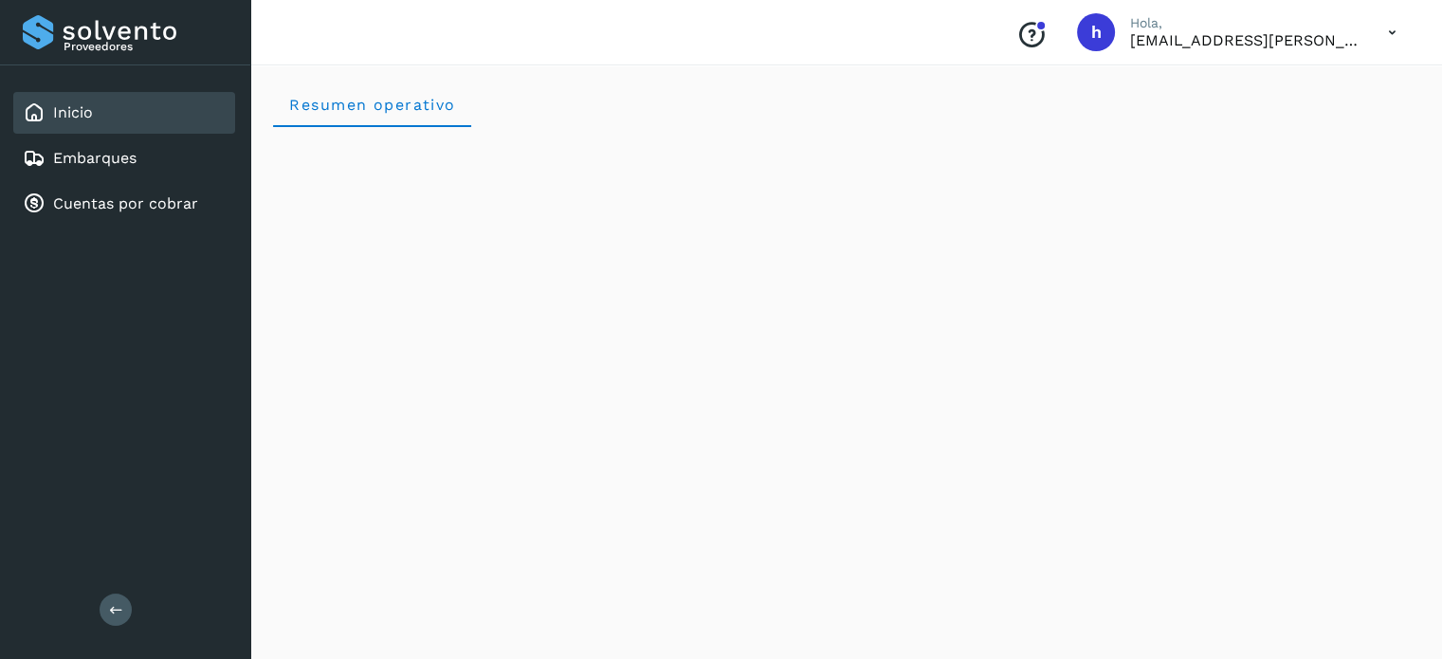
click at [803, 117] on div "Resumen operativo" at bounding box center [846, 105] width 1146 height 46
click at [119, 156] on link "Embarques" at bounding box center [94, 158] width 83 height 18
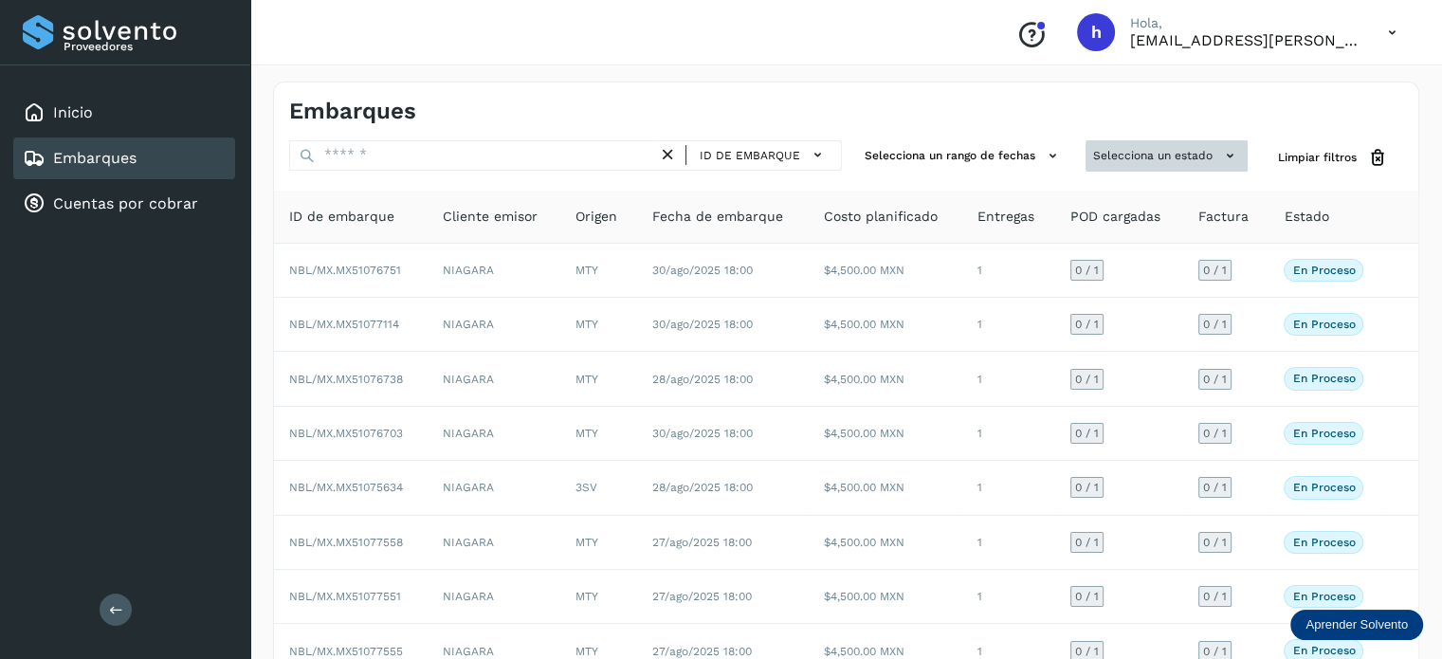
click at [1153, 148] on button "Selecciona un estado" at bounding box center [1167, 155] width 162 height 31
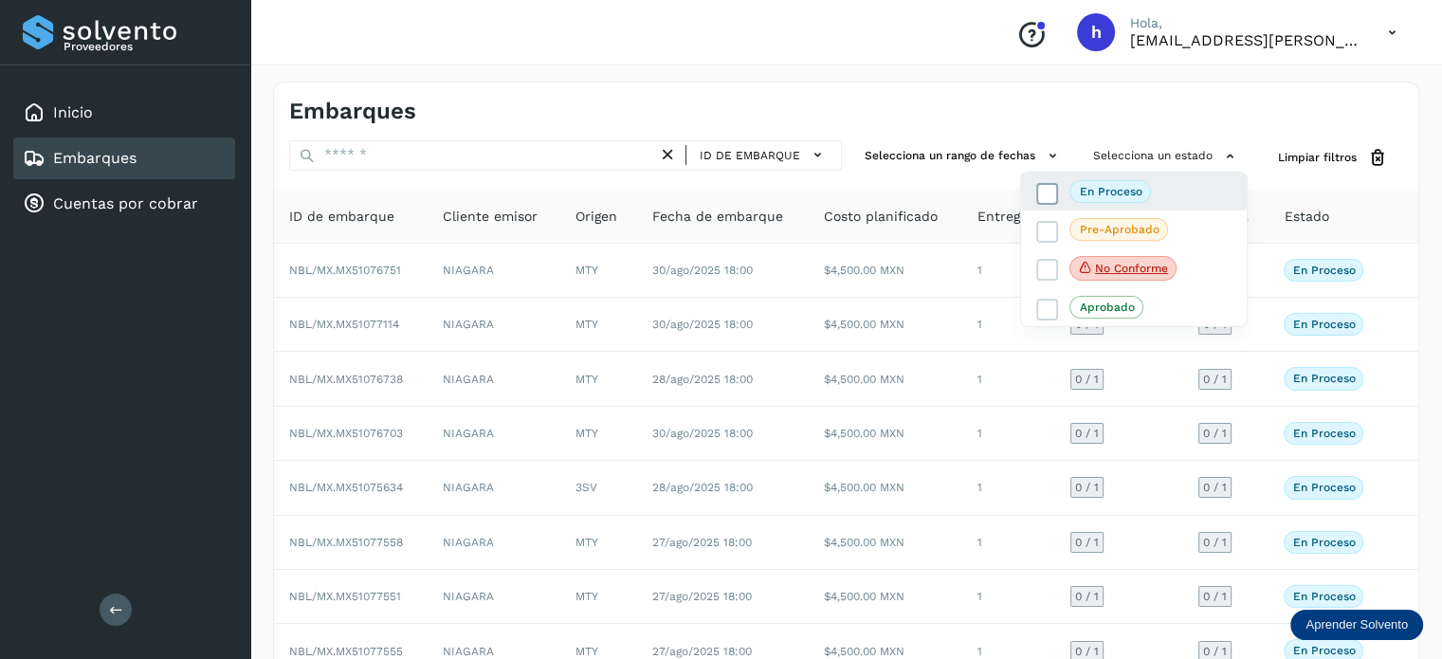
click at [1066, 196] on label "En proceso" at bounding box center [1093, 191] width 115 height 23
click at [958, 154] on div at bounding box center [721, 329] width 1442 height 659
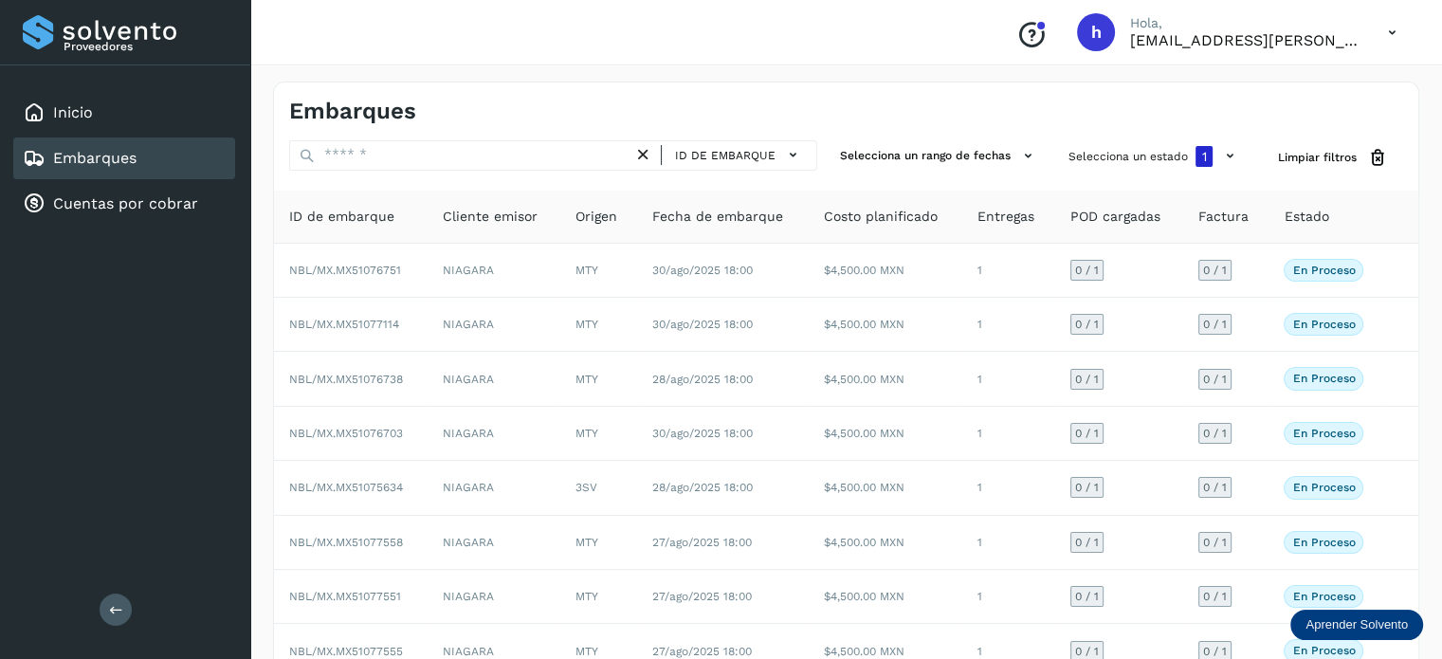
click at [958, 154] on button "Selecciona un rango de fechas" at bounding box center [939, 155] width 213 height 31
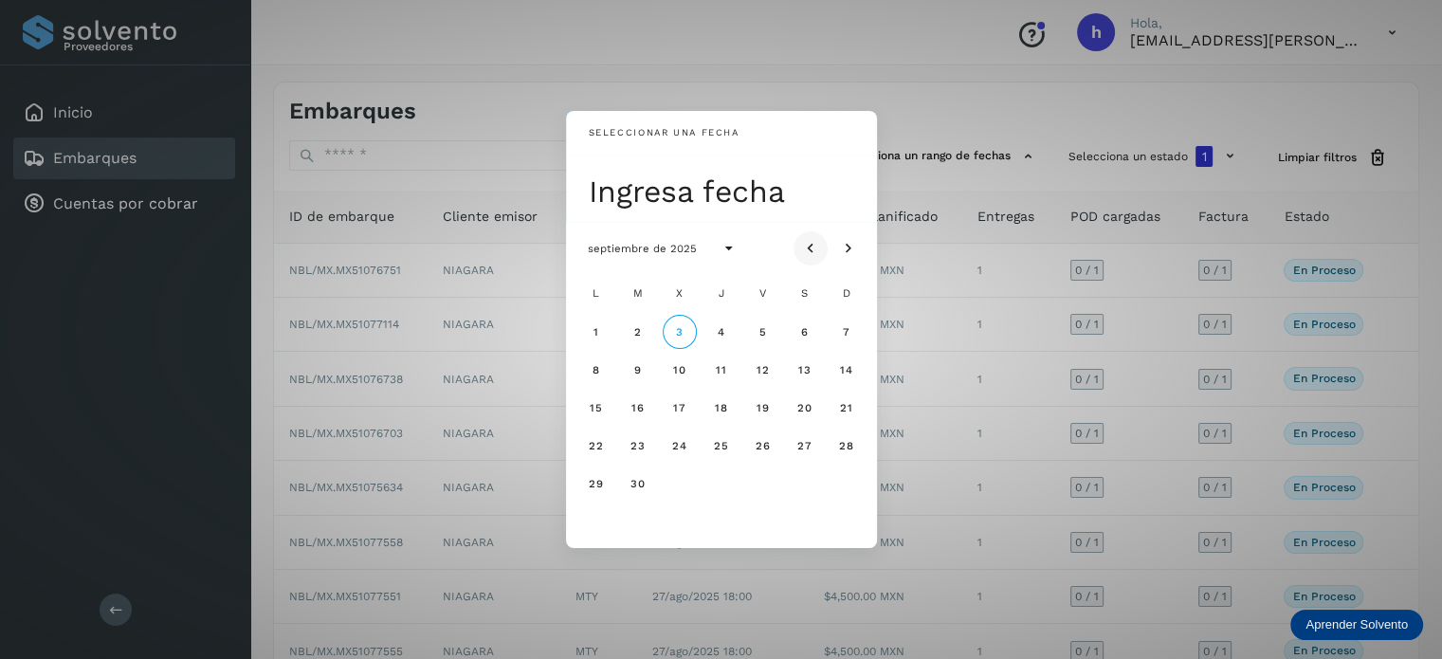
click at [805, 247] on icon "Mes anterior" at bounding box center [810, 248] width 19 height 19
click at [595, 482] on span "25" at bounding box center [596, 483] width 16 height 13
click at [802, 485] on span "30" at bounding box center [804, 483] width 16 height 13
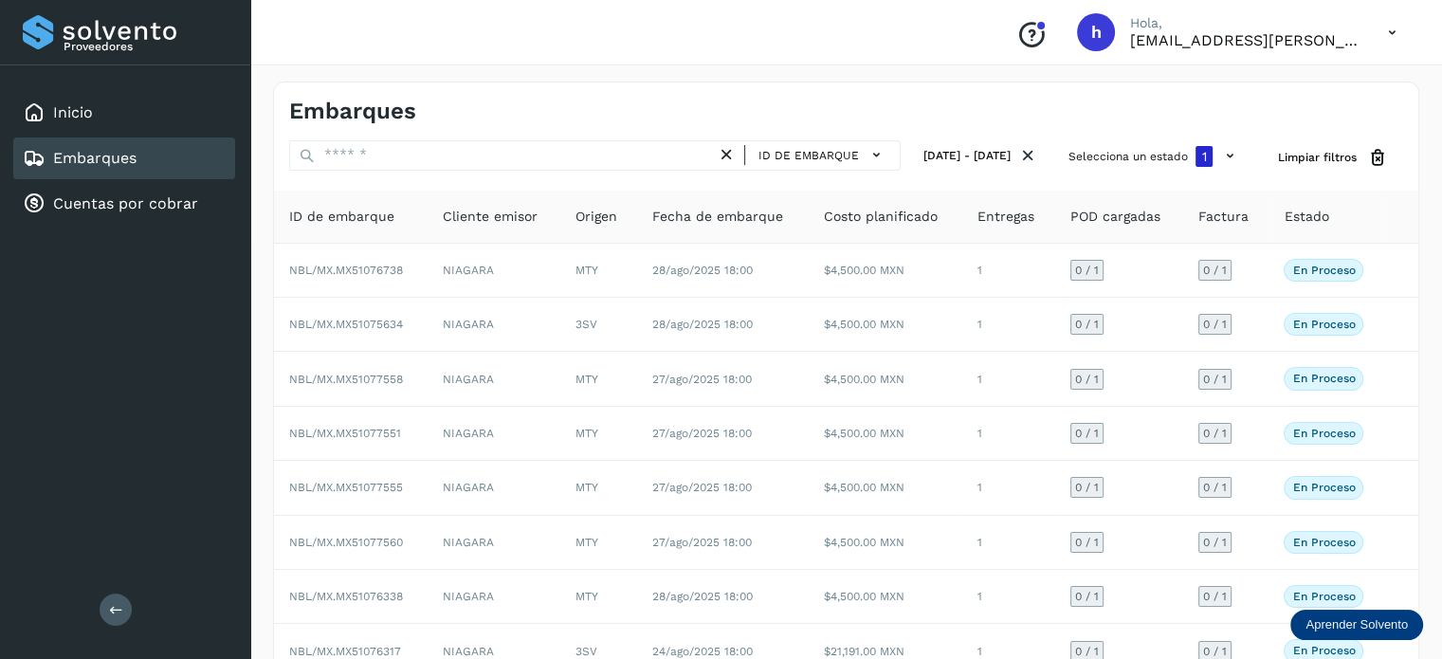
scroll to position [212, 0]
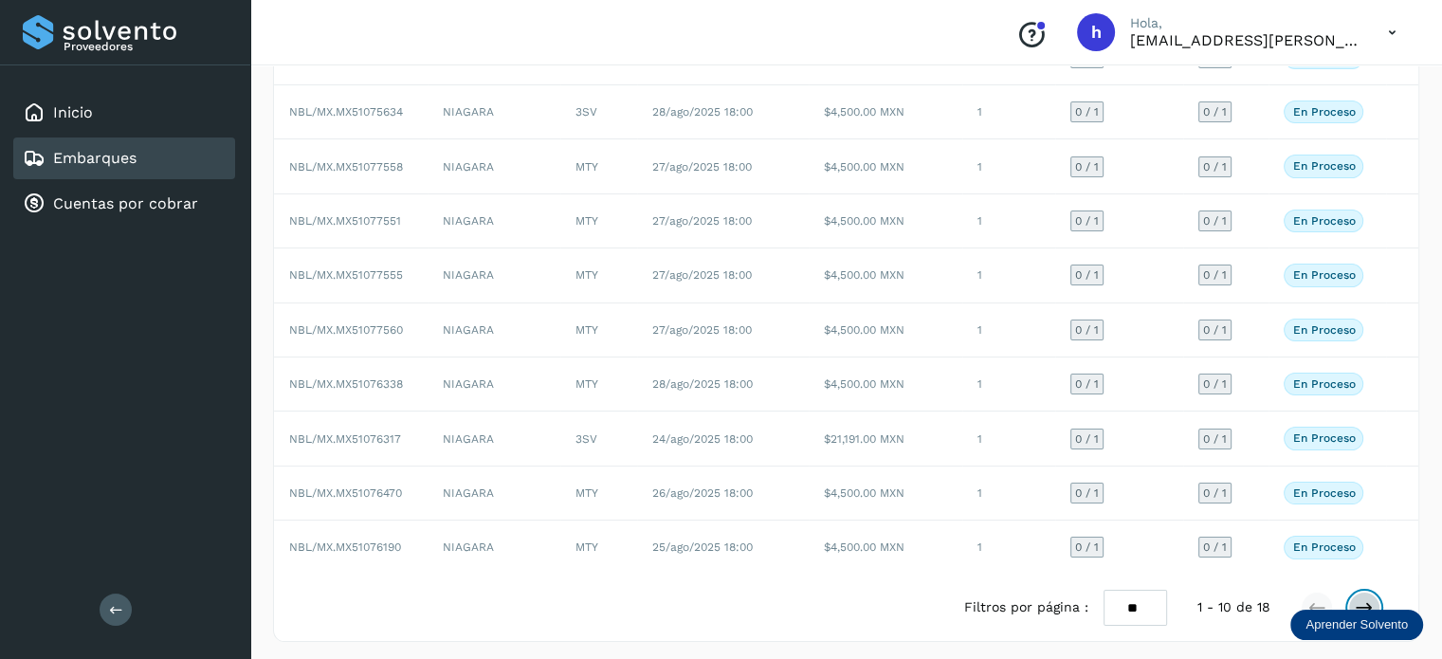
click at [1365, 598] on icon at bounding box center [1364, 607] width 19 height 19
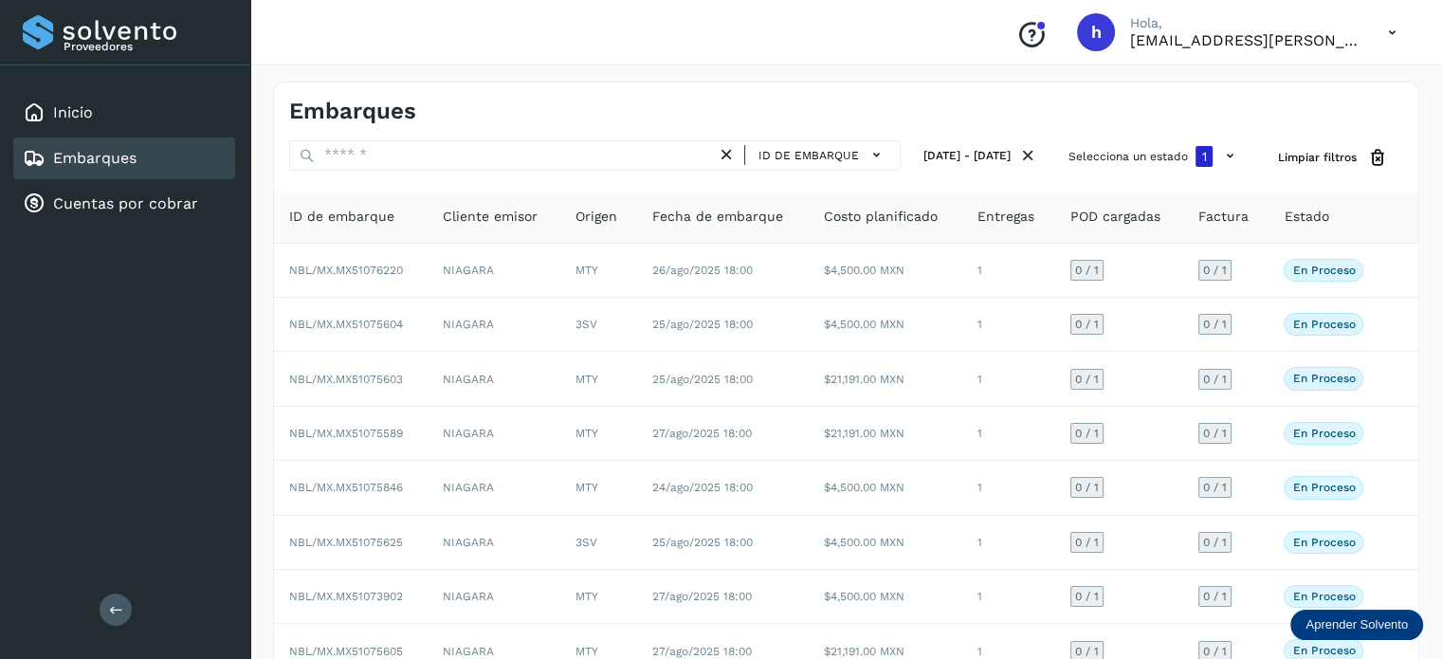
scroll to position [104, 0]
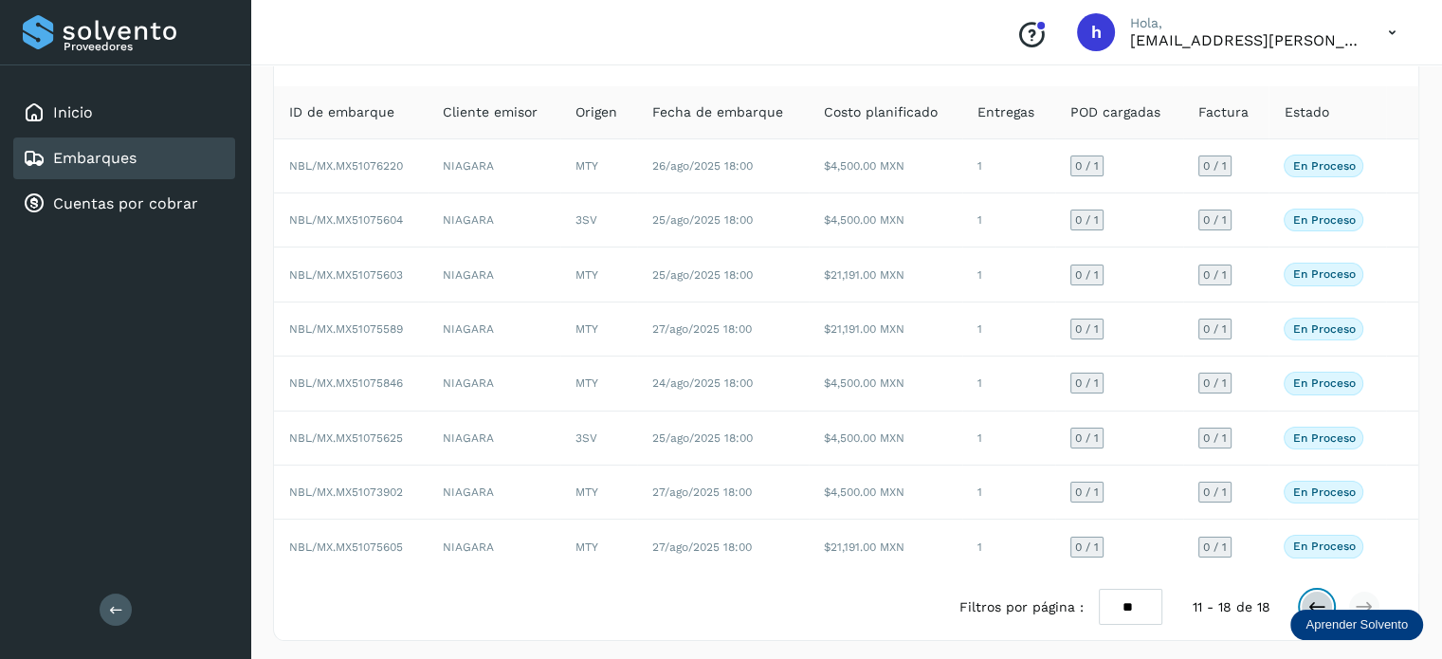
click at [1316, 597] on icon at bounding box center [1317, 606] width 19 height 19
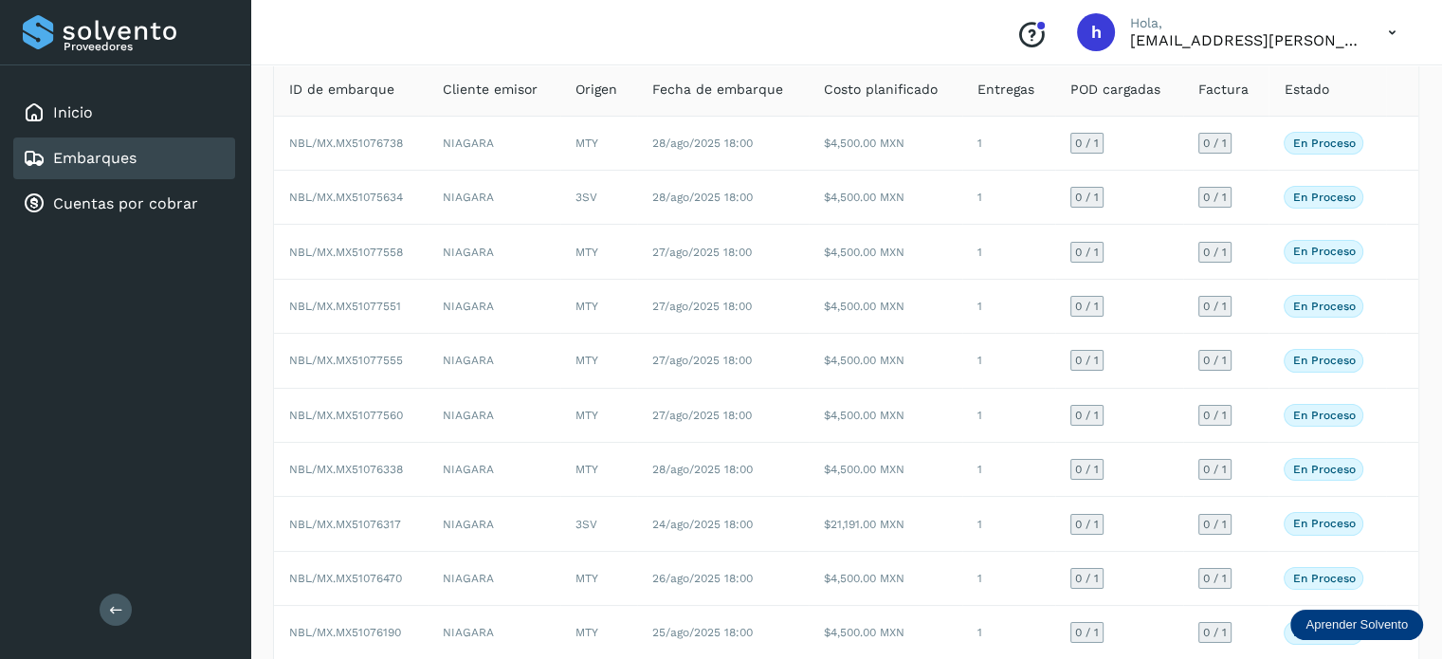
scroll to position [0, 0]
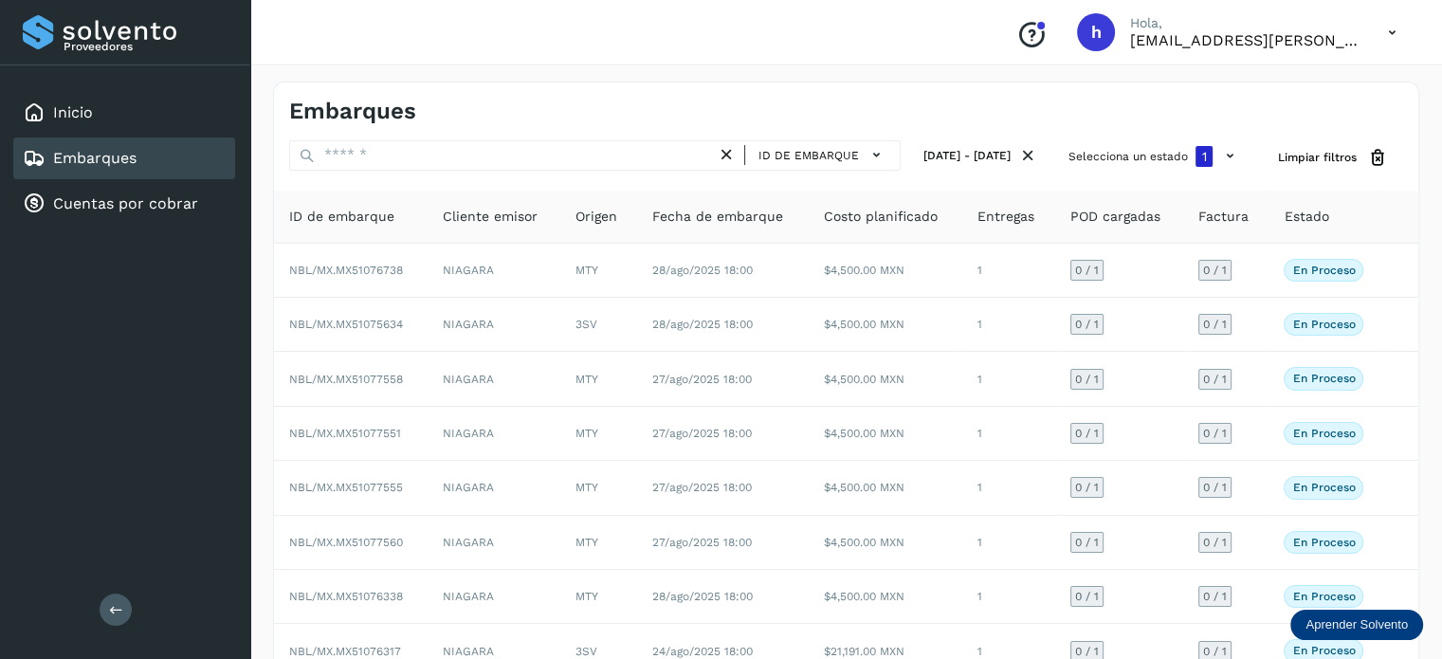
click at [966, 134] on div "Embarques ID de embarque 25/ago/2025 - 30/ago/2025 Selecciona un estado 1 Limpi…" at bounding box center [846, 468] width 1146 height 773
click at [137, 195] on link "Cuentas por cobrar" at bounding box center [125, 203] width 145 height 18
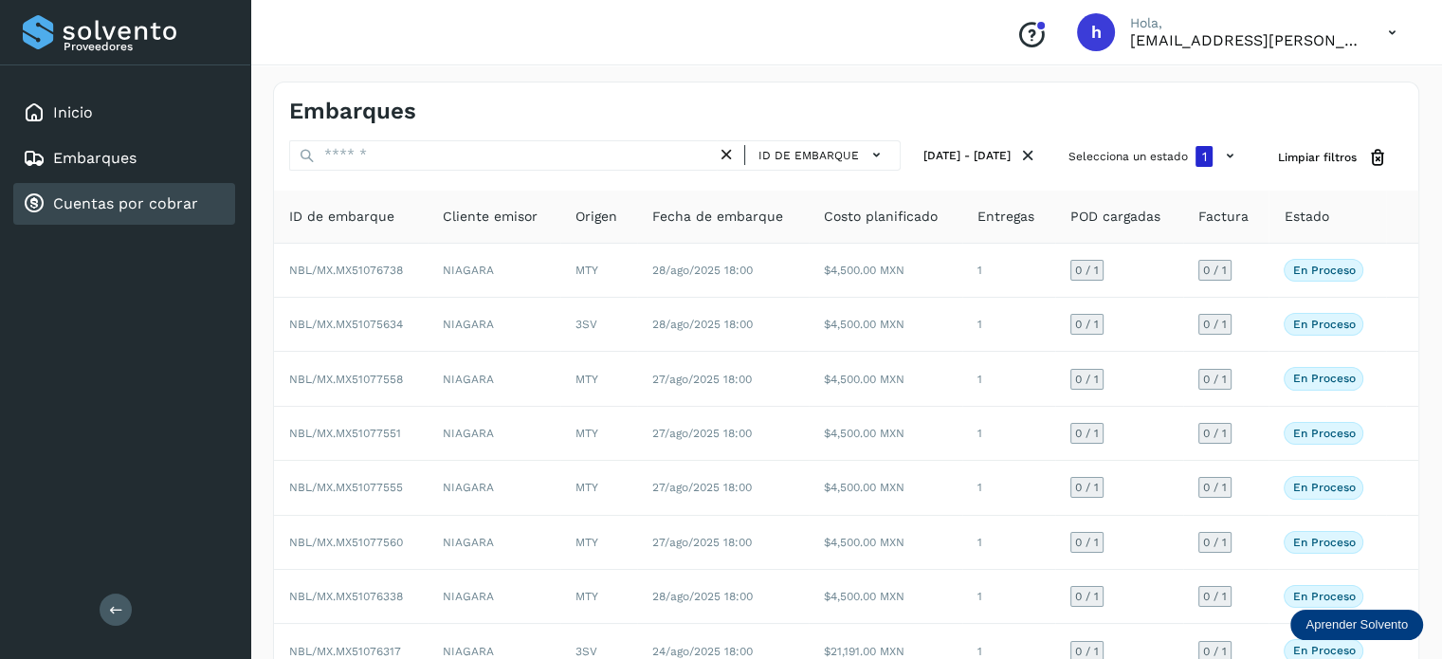
click at [137, 195] on link "Cuentas por cobrar" at bounding box center [125, 203] width 145 height 18
click at [119, 206] on link "Cuentas por cobrar" at bounding box center [125, 203] width 145 height 18
click at [180, 211] on div "Cuentas por cobrar" at bounding box center [110, 203] width 175 height 23
click at [98, 103] on div "Inicio" at bounding box center [124, 113] width 222 height 42
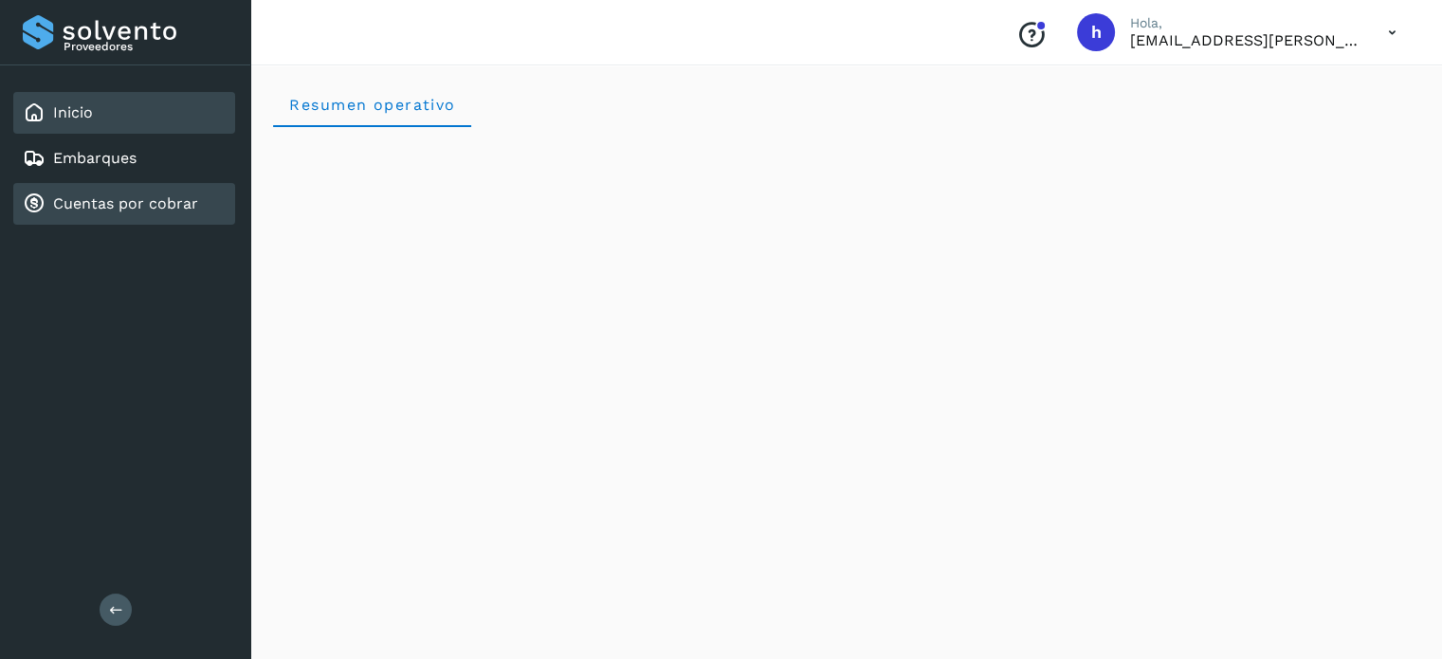
click at [157, 205] on link "Cuentas por cobrar" at bounding box center [125, 203] width 145 height 18
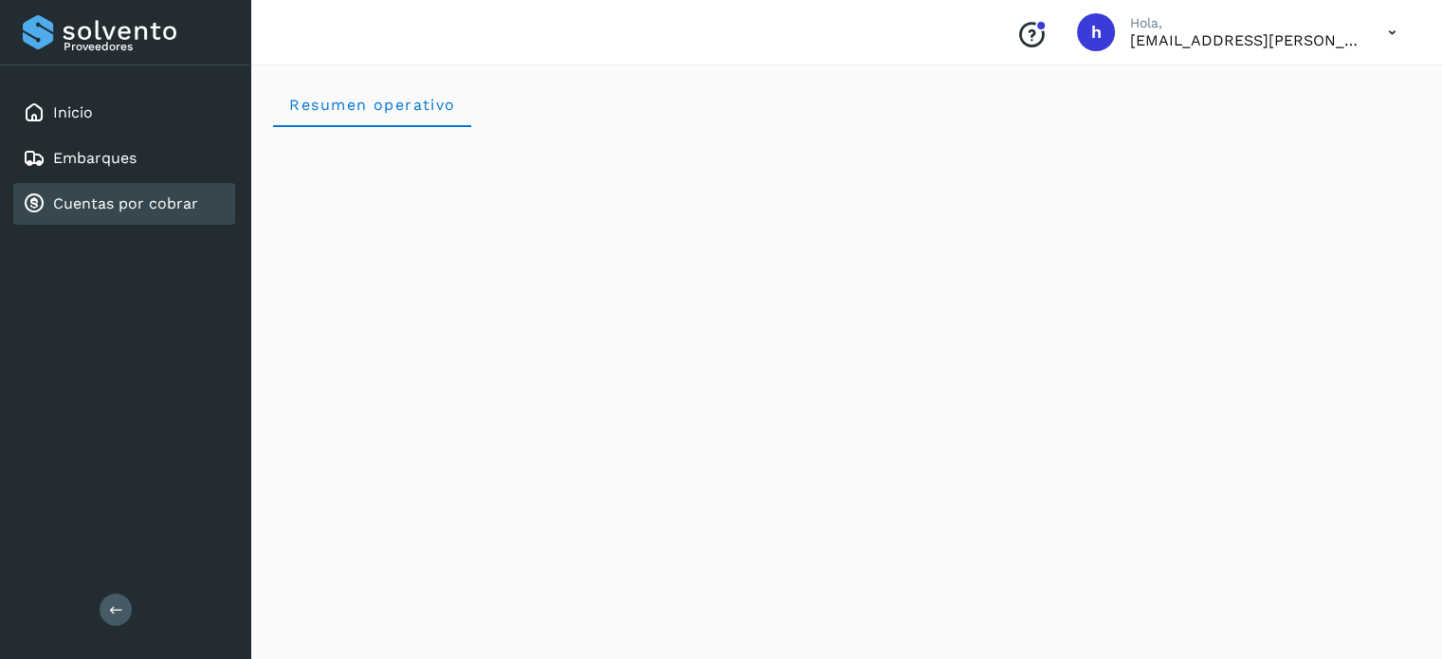
click at [157, 205] on link "Cuentas por cobrar" at bounding box center [125, 203] width 145 height 18
click at [107, 117] on div "Inicio" at bounding box center [124, 113] width 222 height 42
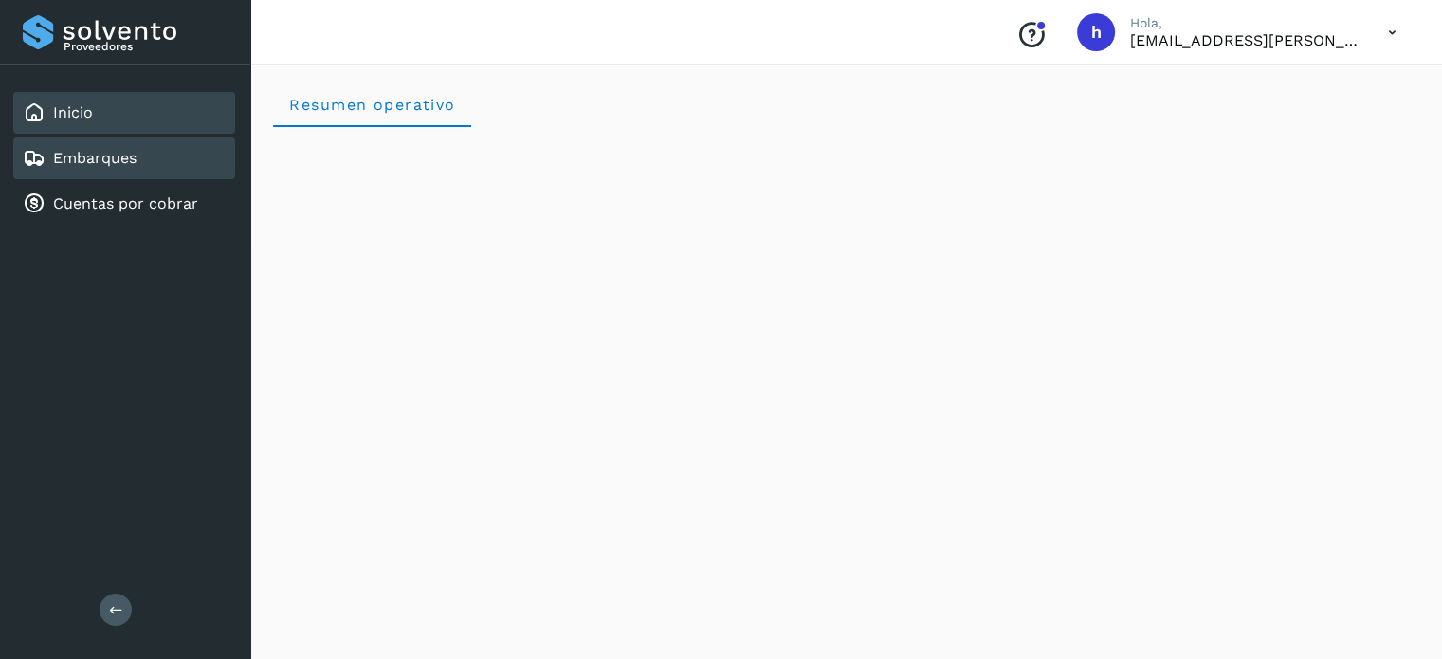
click at [118, 143] on div "Embarques" at bounding box center [124, 158] width 222 height 42
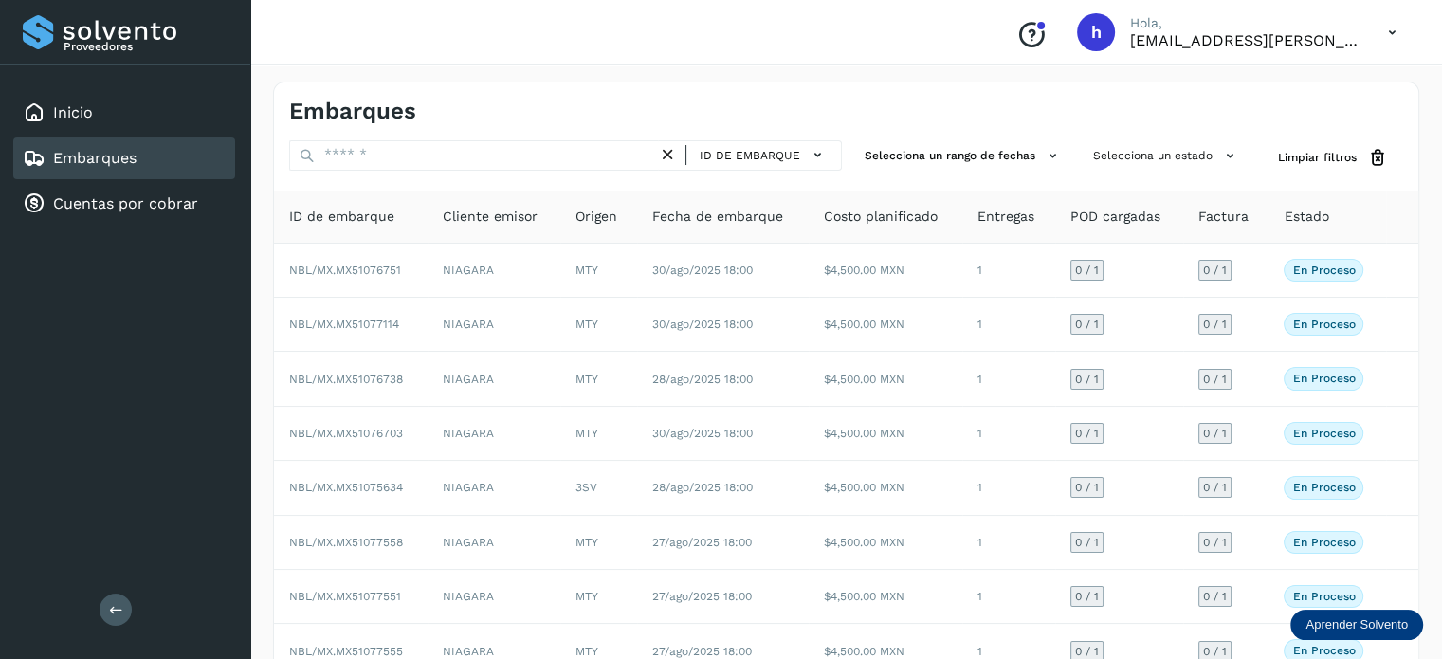
click at [455, 94] on div "Embarques" at bounding box center [846, 103] width 1144 height 43
